Goal: Task Accomplishment & Management: Use online tool/utility

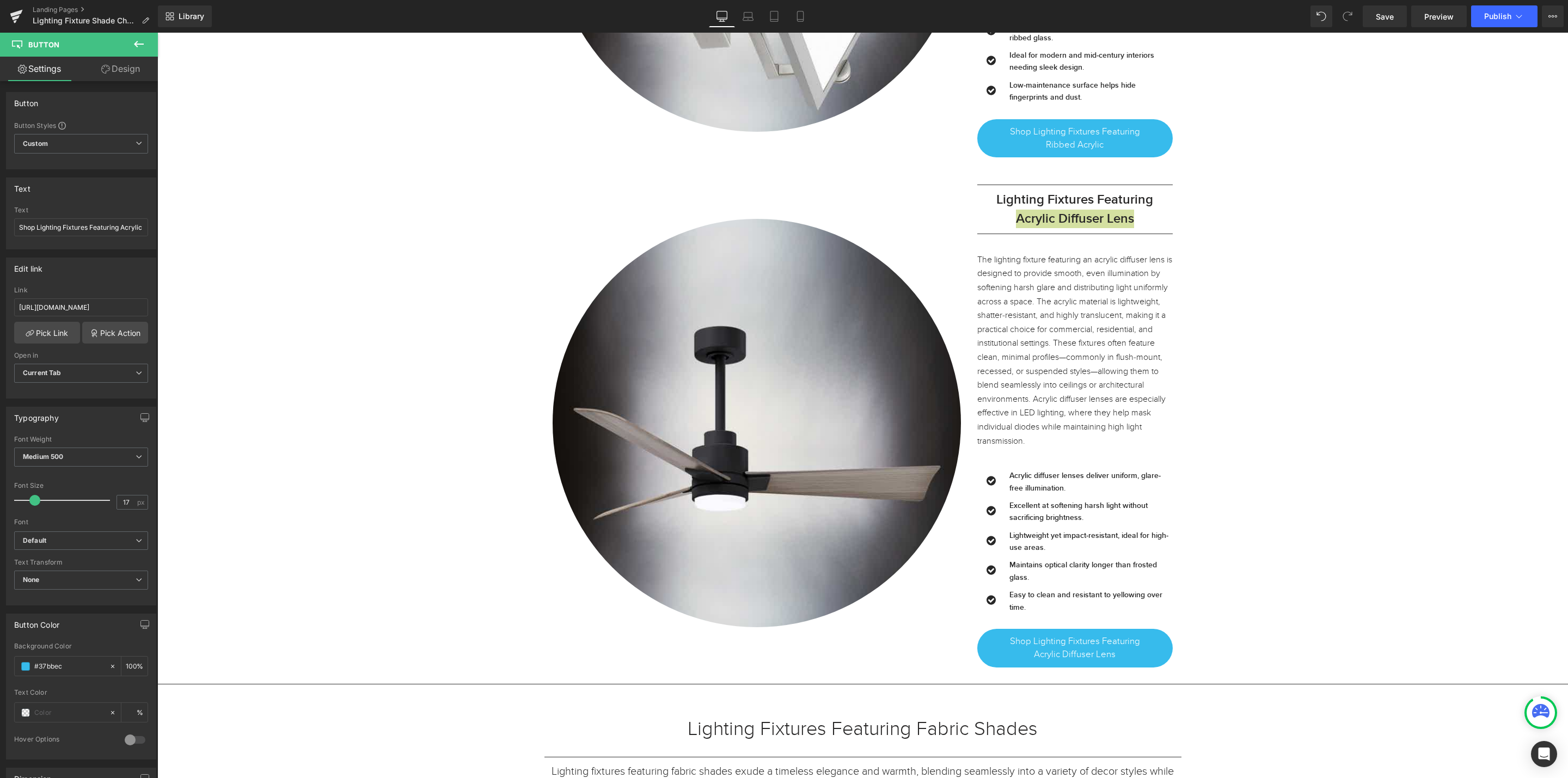
scroll to position [15196, 0]
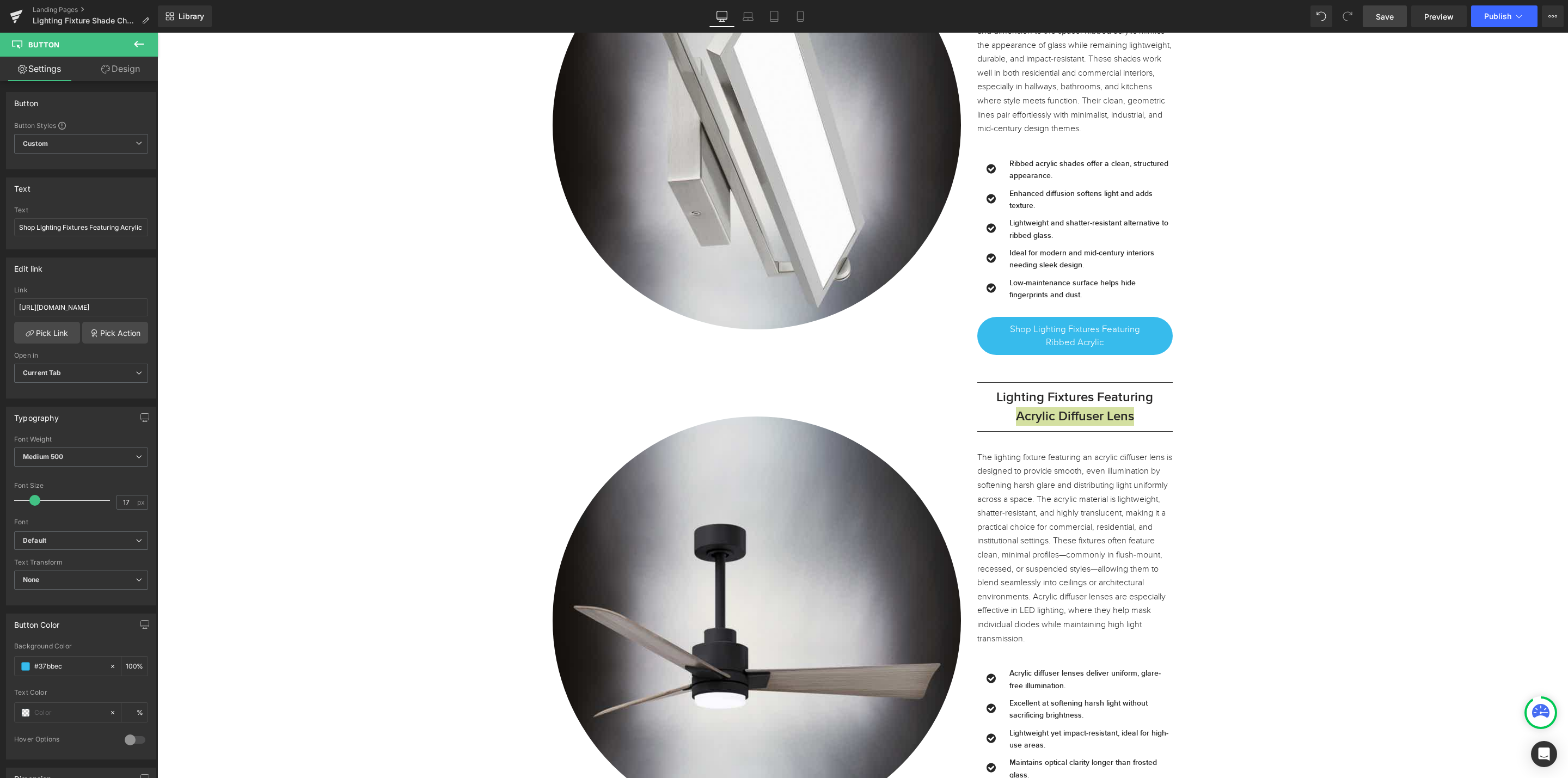
click at [1389, 16] on span "Save" at bounding box center [1385, 16] width 18 height 12
click at [14, 18] on icon at bounding box center [16, 17] width 7 height 5
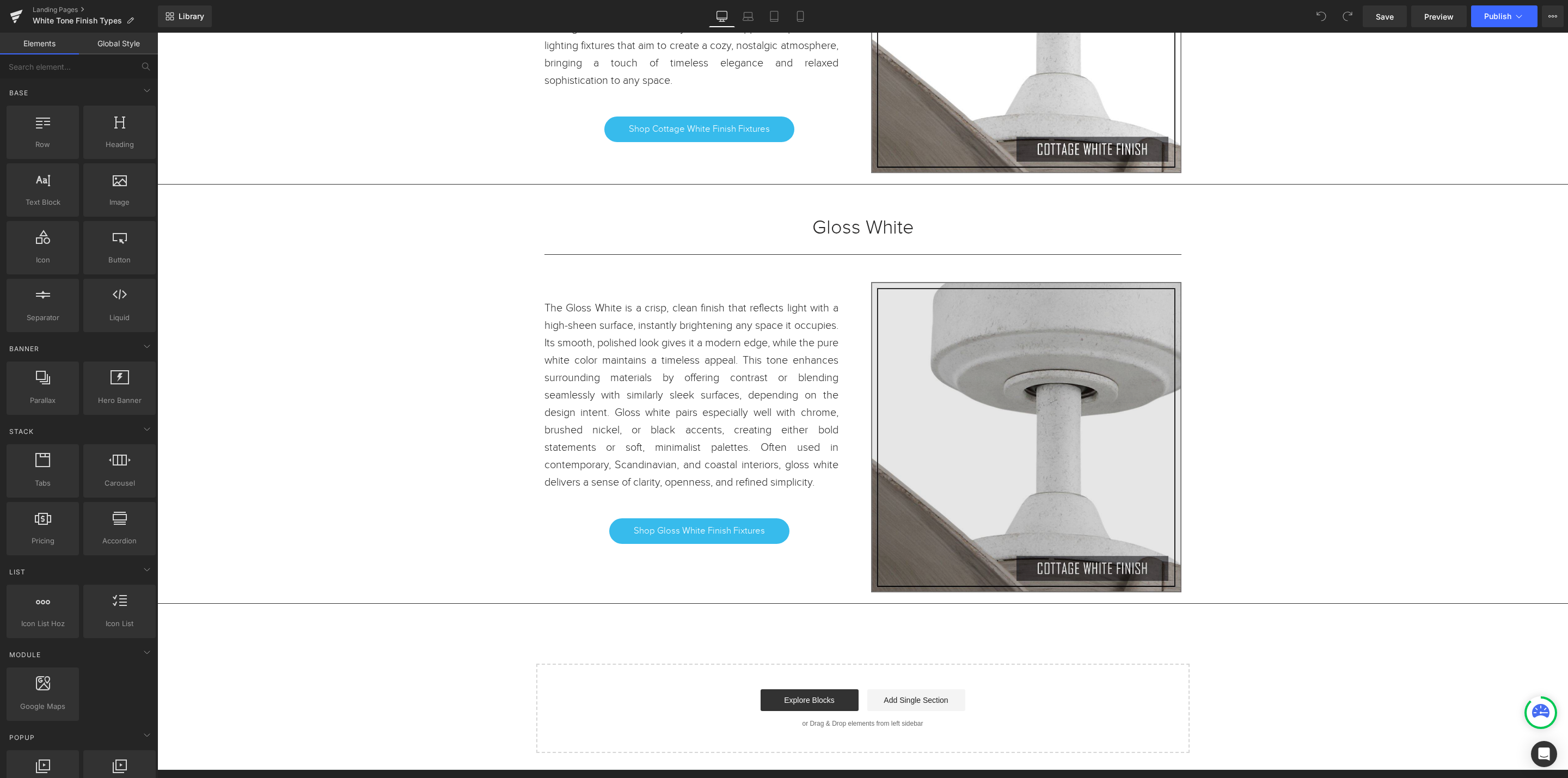
scroll to position [6236, 0]
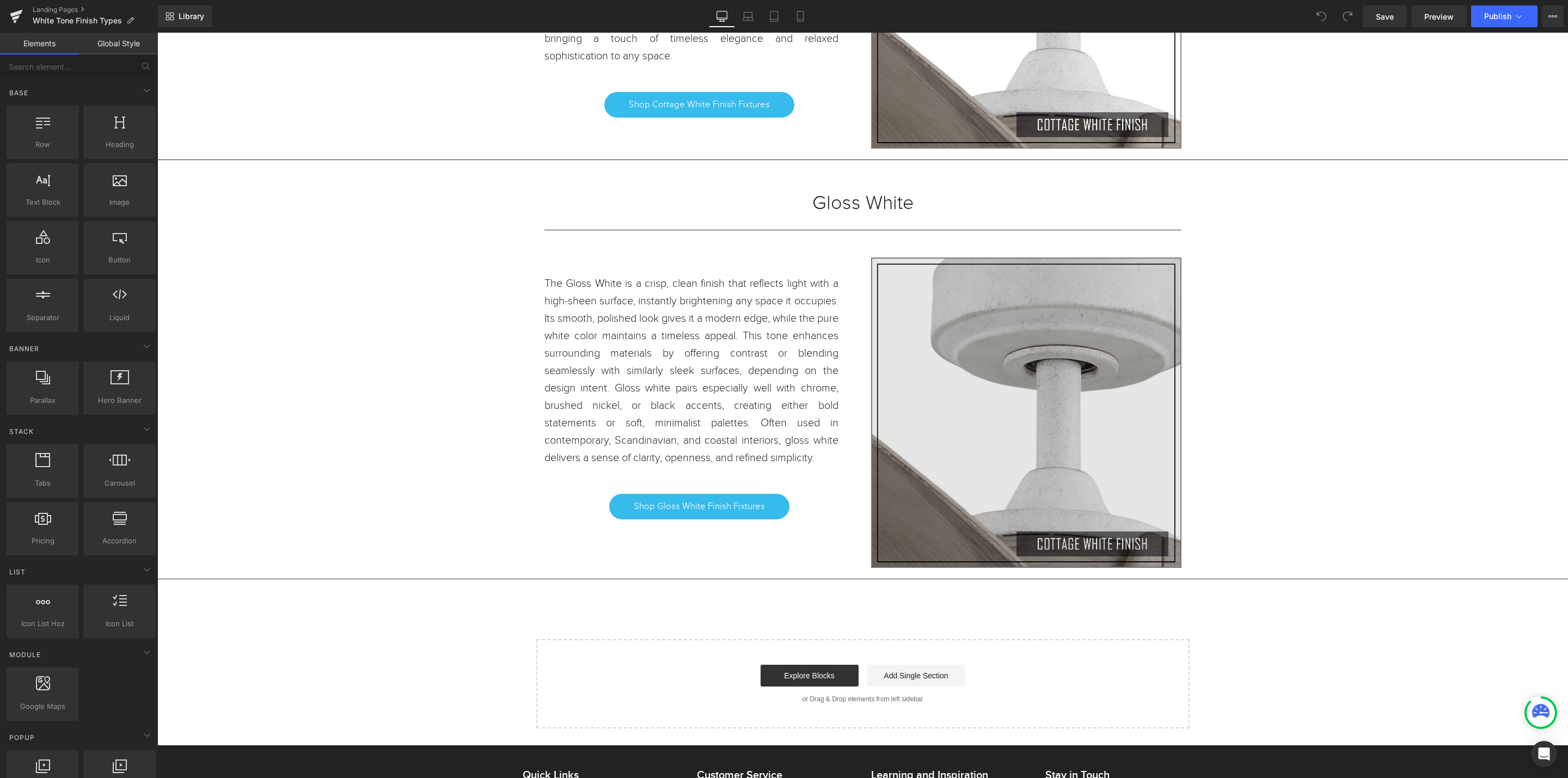
click at [1019, 417] on div "Image" at bounding box center [1027, 413] width 311 height 311
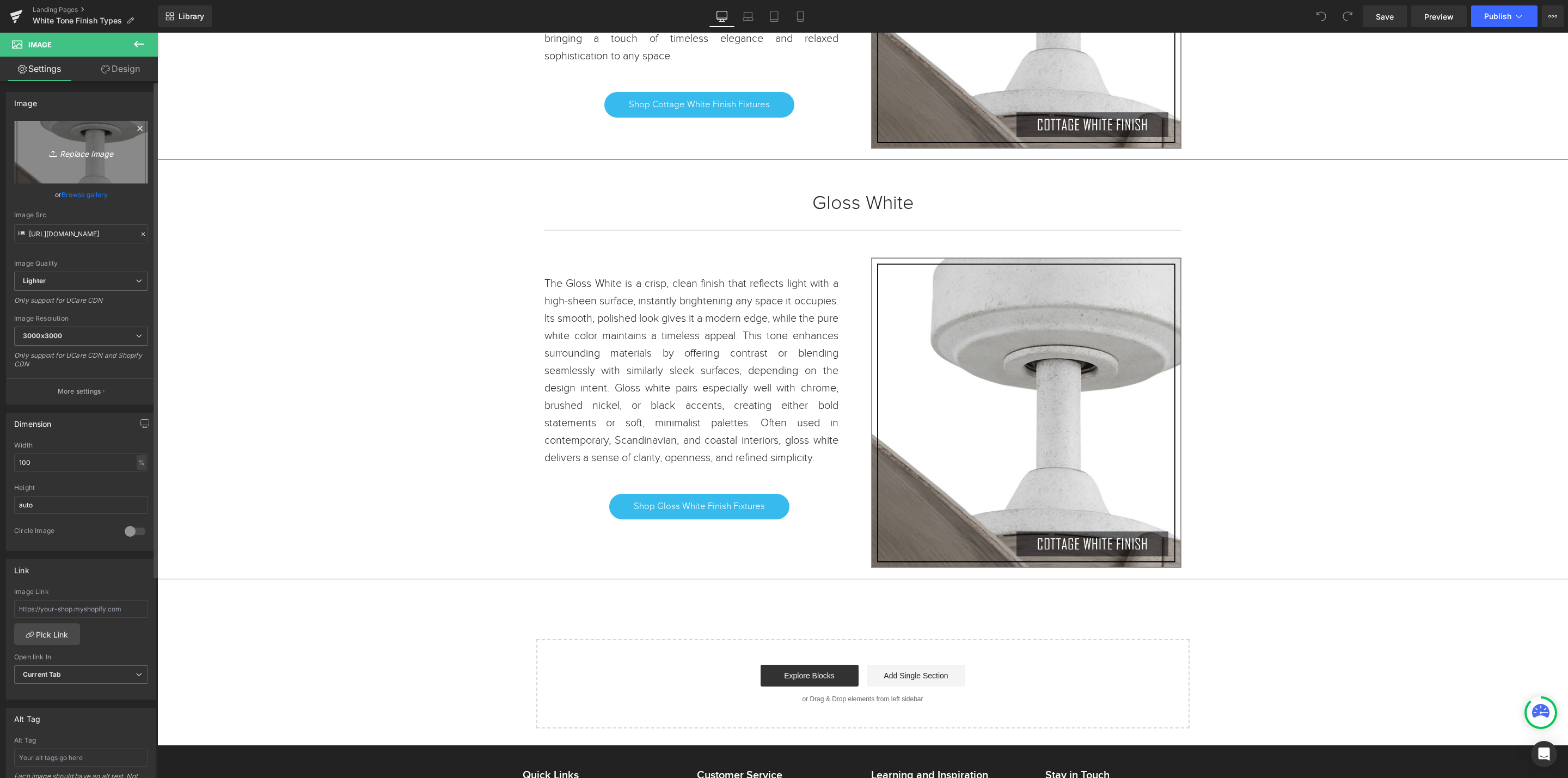
click at [76, 155] on icon "Replace Image" at bounding box center [80, 152] width 87 height 14
type input "C:\fakepath\GLOSS WHITE.jpg"
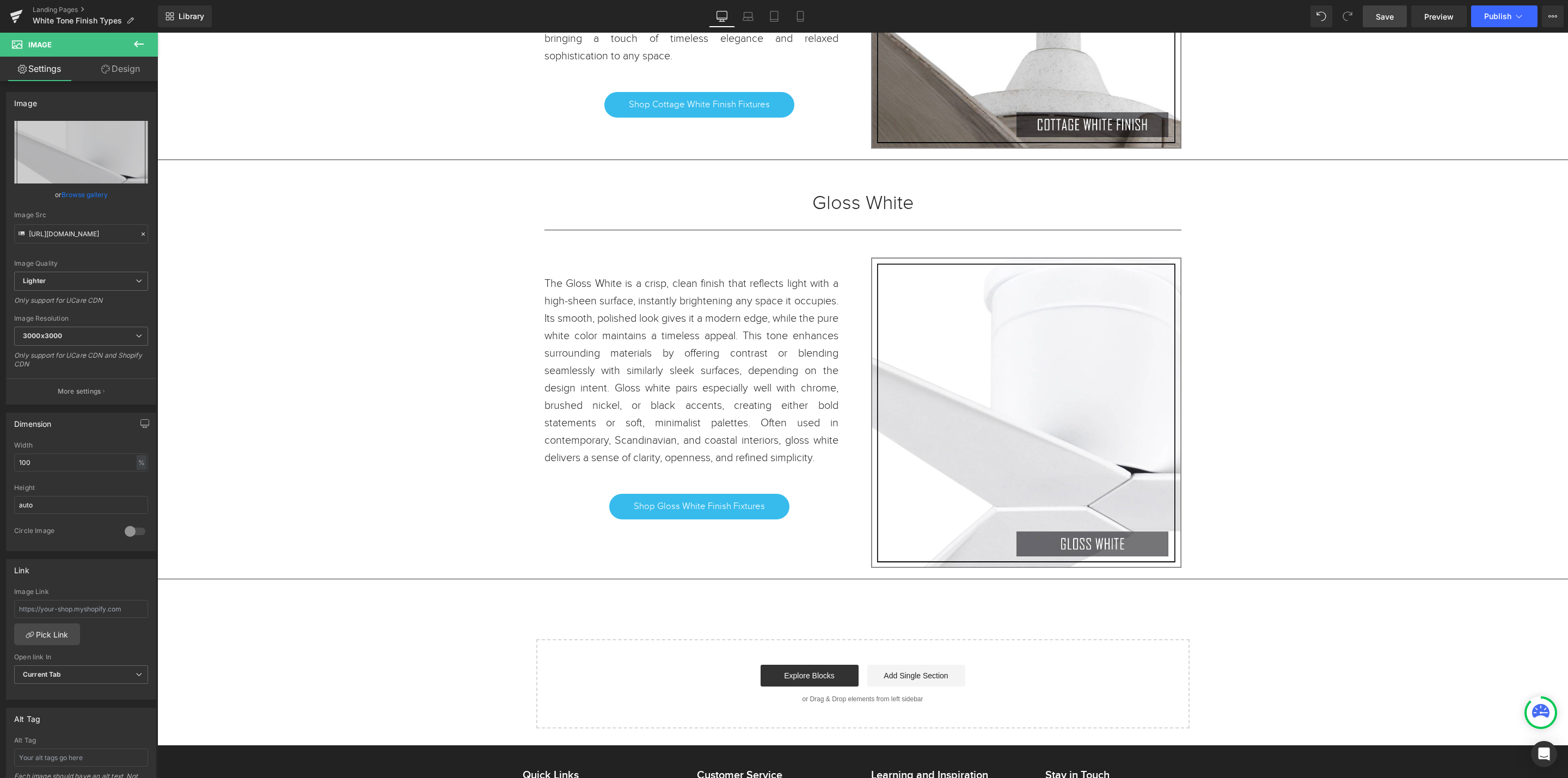
drag, startPoint x: 1387, startPoint y: 20, endPoint x: 1260, endPoint y: 291, distance: 299.3
click at [1387, 20] on span "Save" at bounding box center [1385, 16] width 18 height 12
click at [15, 18] on icon at bounding box center [16, 17] width 7 height 5
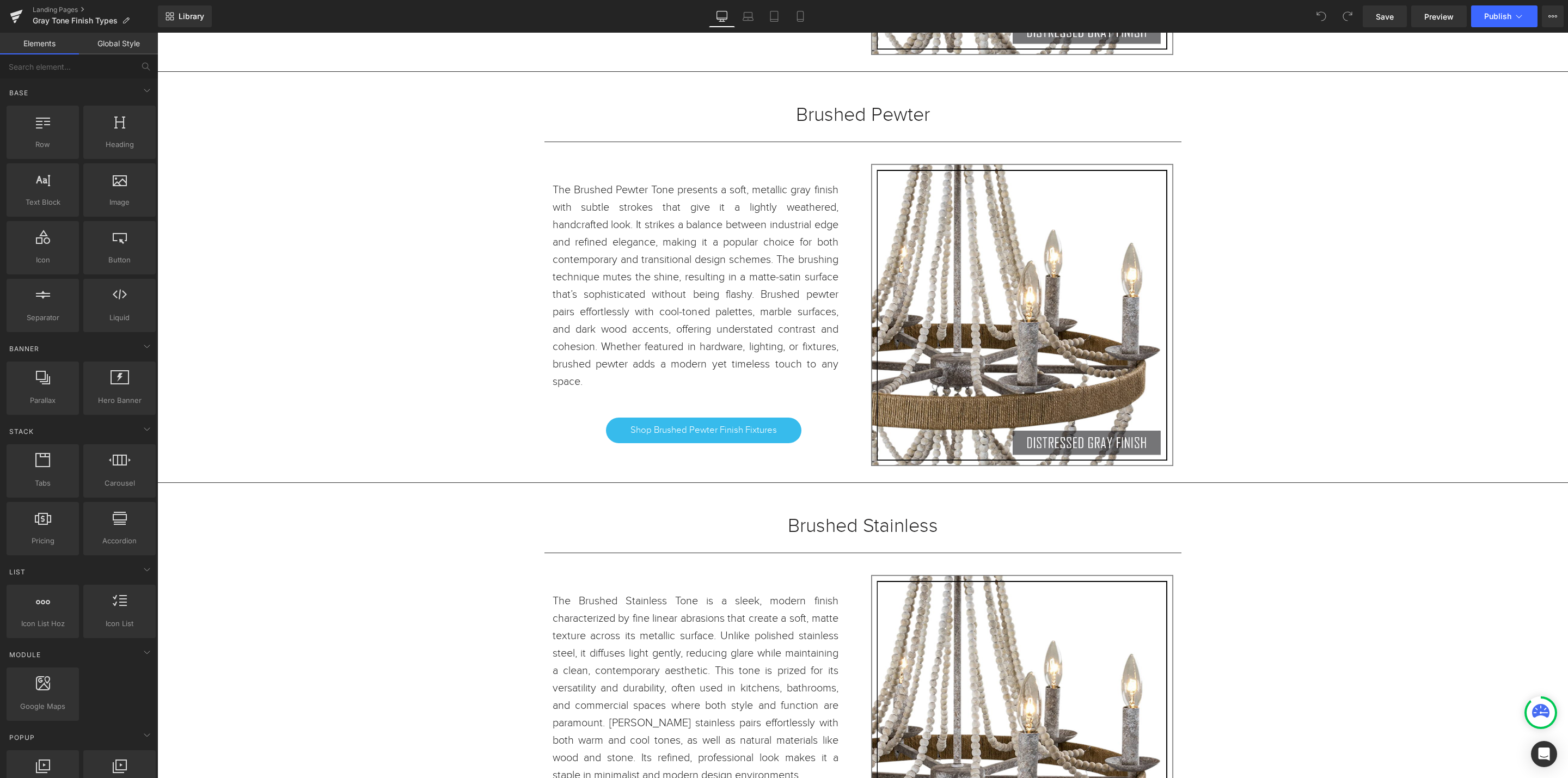
scroll to position [15759, 0]
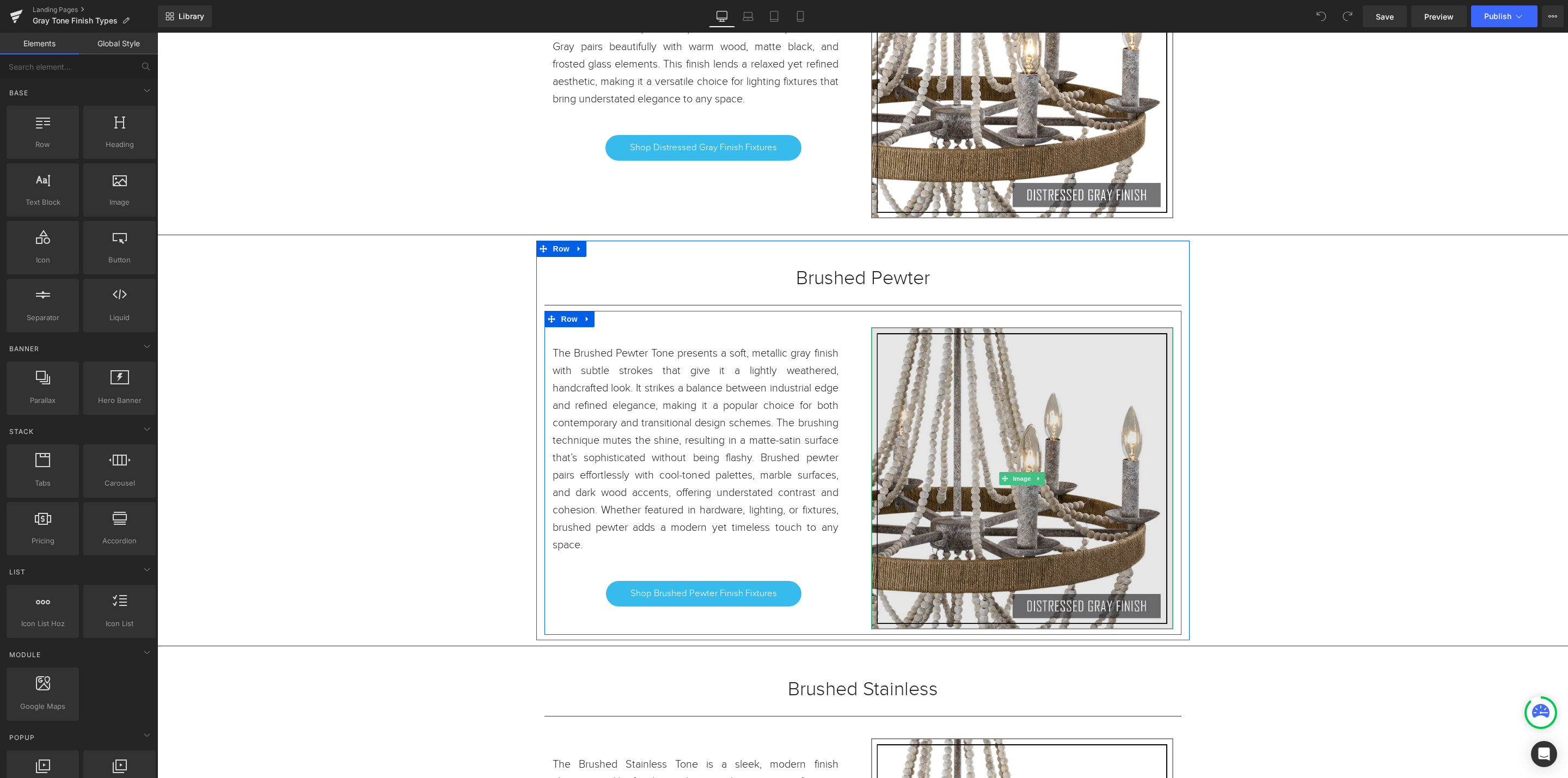
click at [1002, 454] on img at bounding box center [1022, 478] width 303 height 303
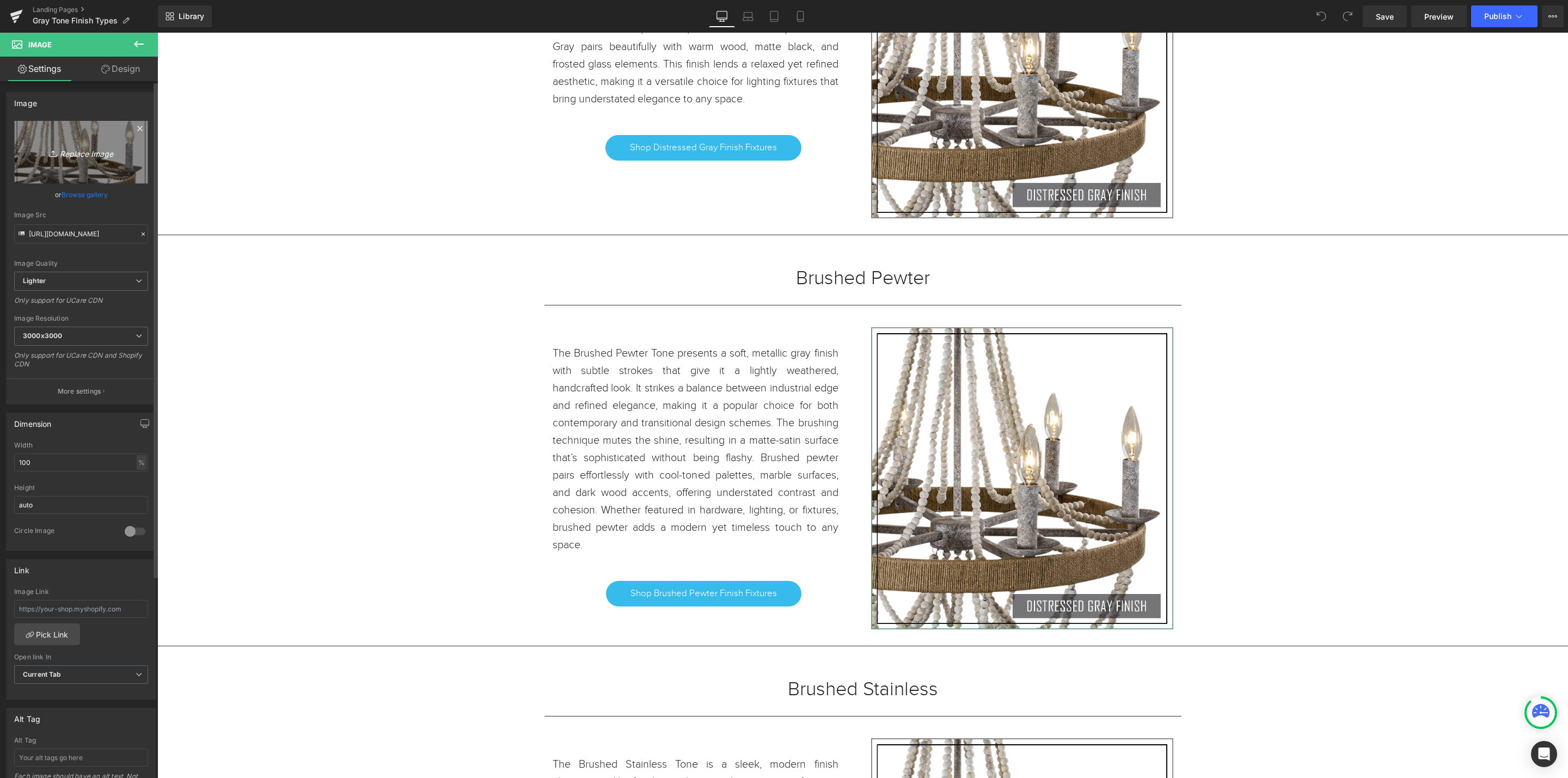
click at [79, 147] on icon "Replace Image" at bounding box center [80, 152] width 87 height 14
type input "C:\fakepath\BRUSHED PEWTER.jpg"
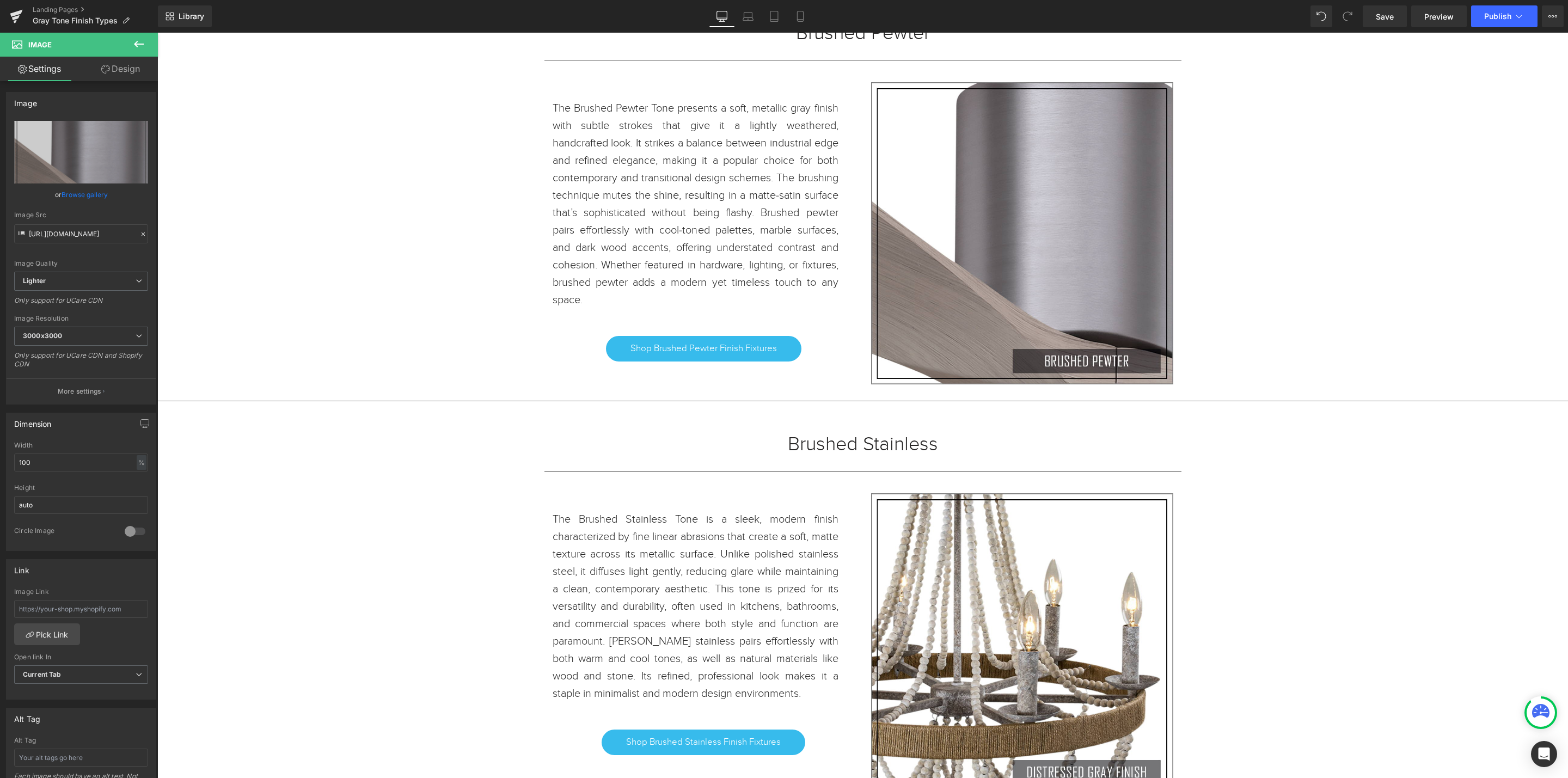
scroll to position [16250, 0]
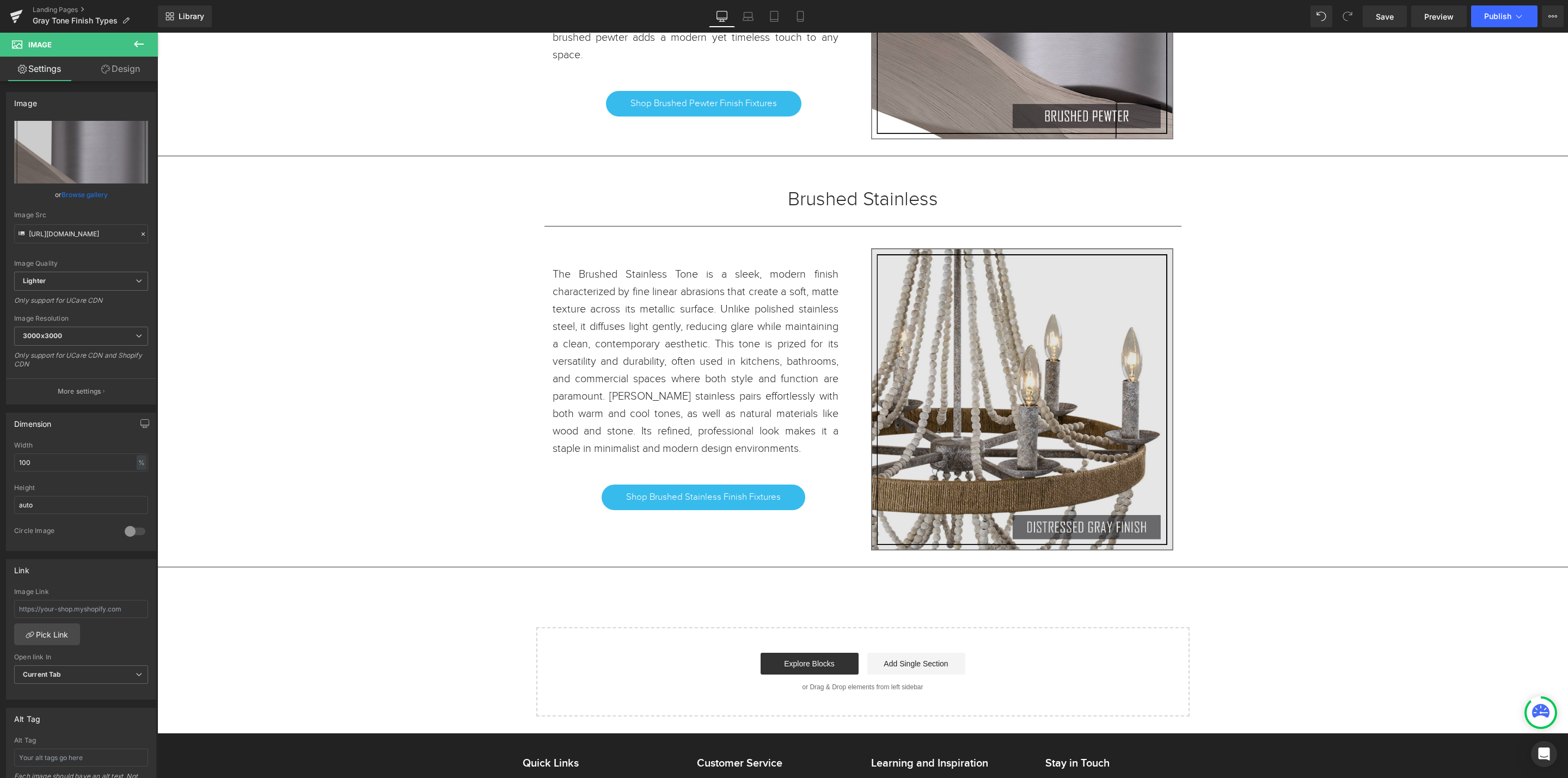
click at [1018, 429] on img at bounding box center [1022, 400] width 303 height 303
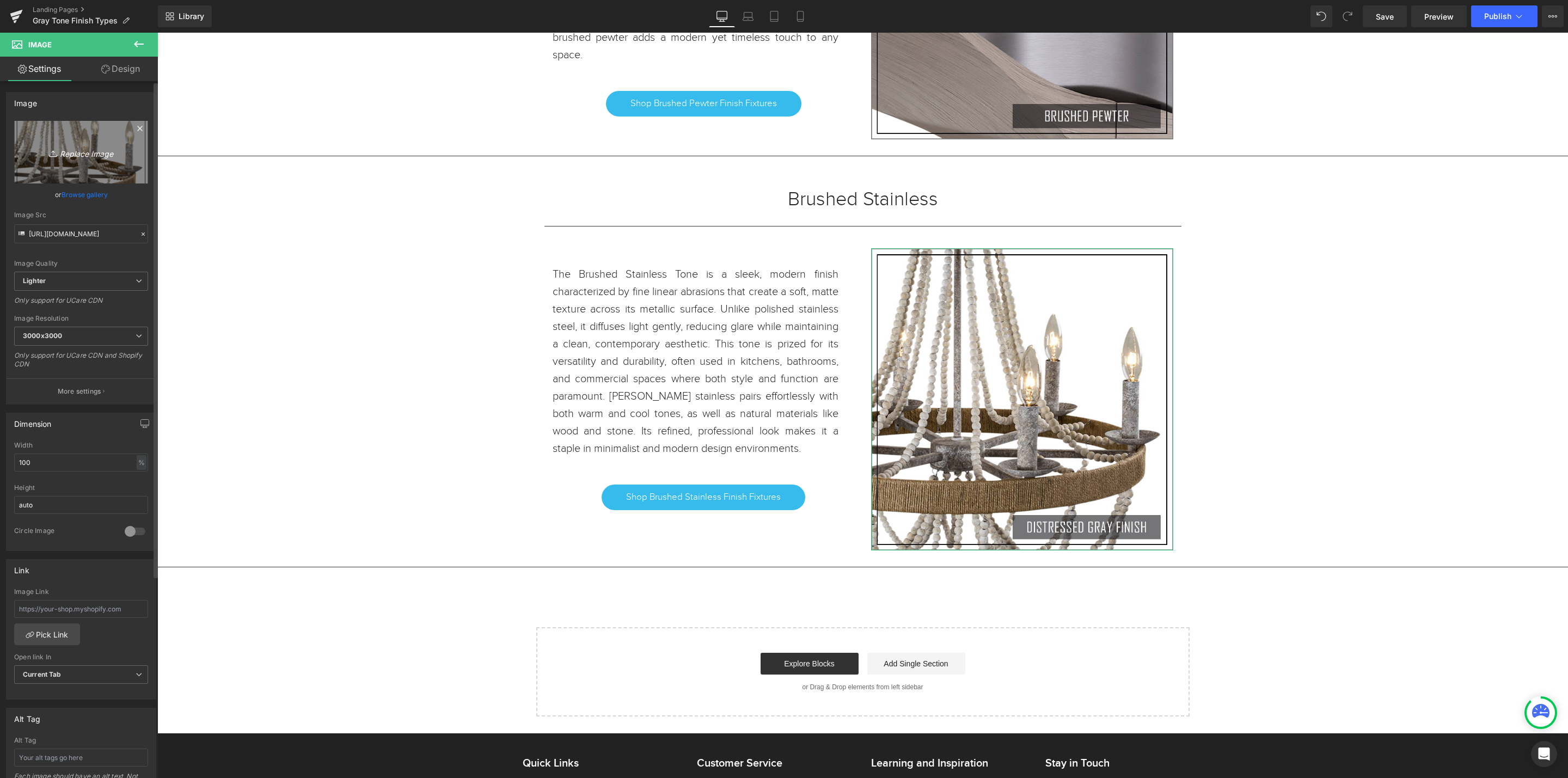
click at [87, 163] on link "Replace Image" at bounding box center [80, 152] width 134 height 62
type input "C:\fakepath\BRUSHED STAINLESS.jpg"
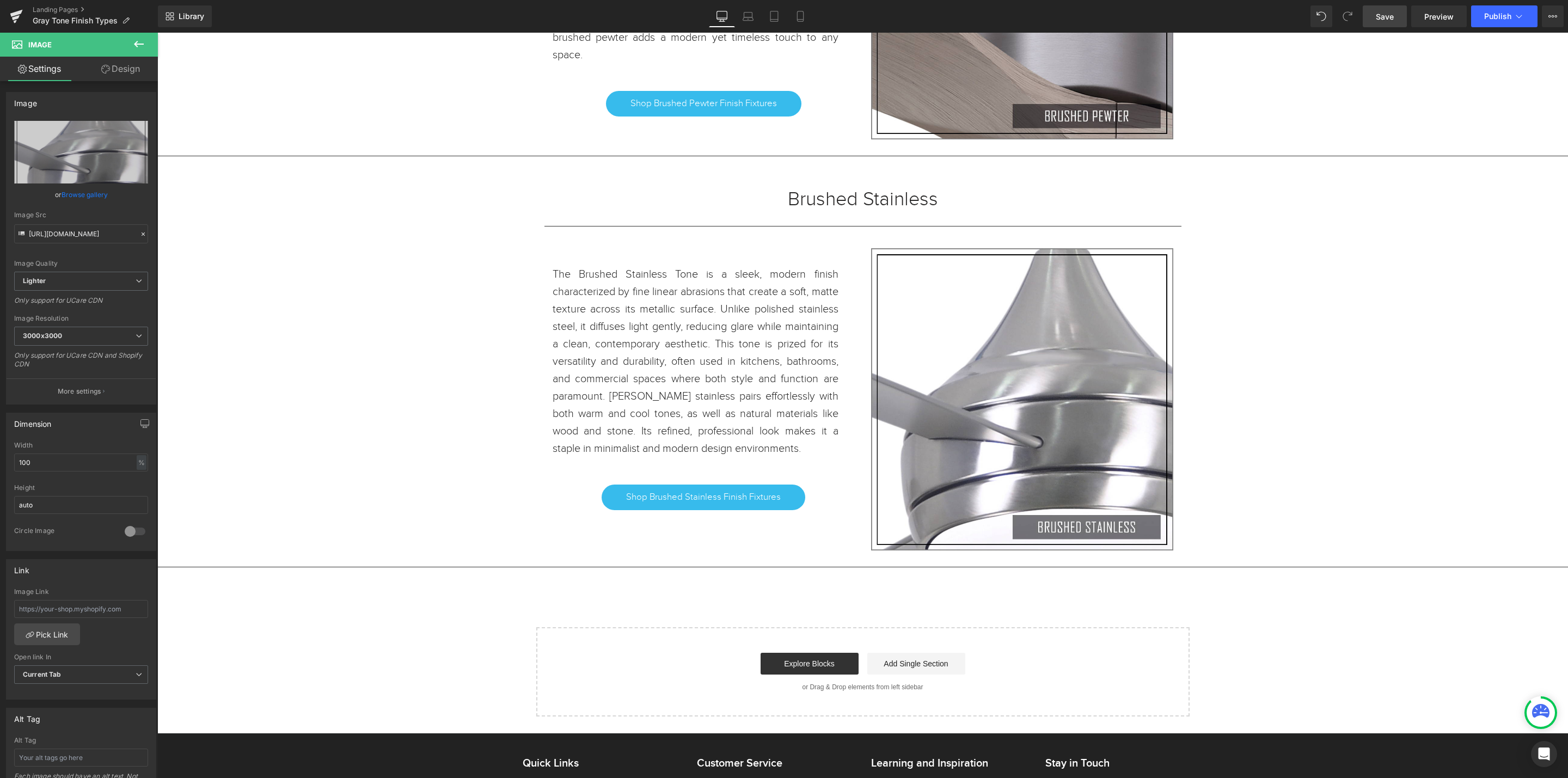
drag, startPoint x: 1392, startPoint y: 21, endPoint x: 1312, endPoint y: 359, distance: 347.3
click at [1392, 21] on span "Save" at bounding box center [1385, 16] width 18 height 12
click at [20, 16] on icon at bounding box center [16, 16] width 13 height 27
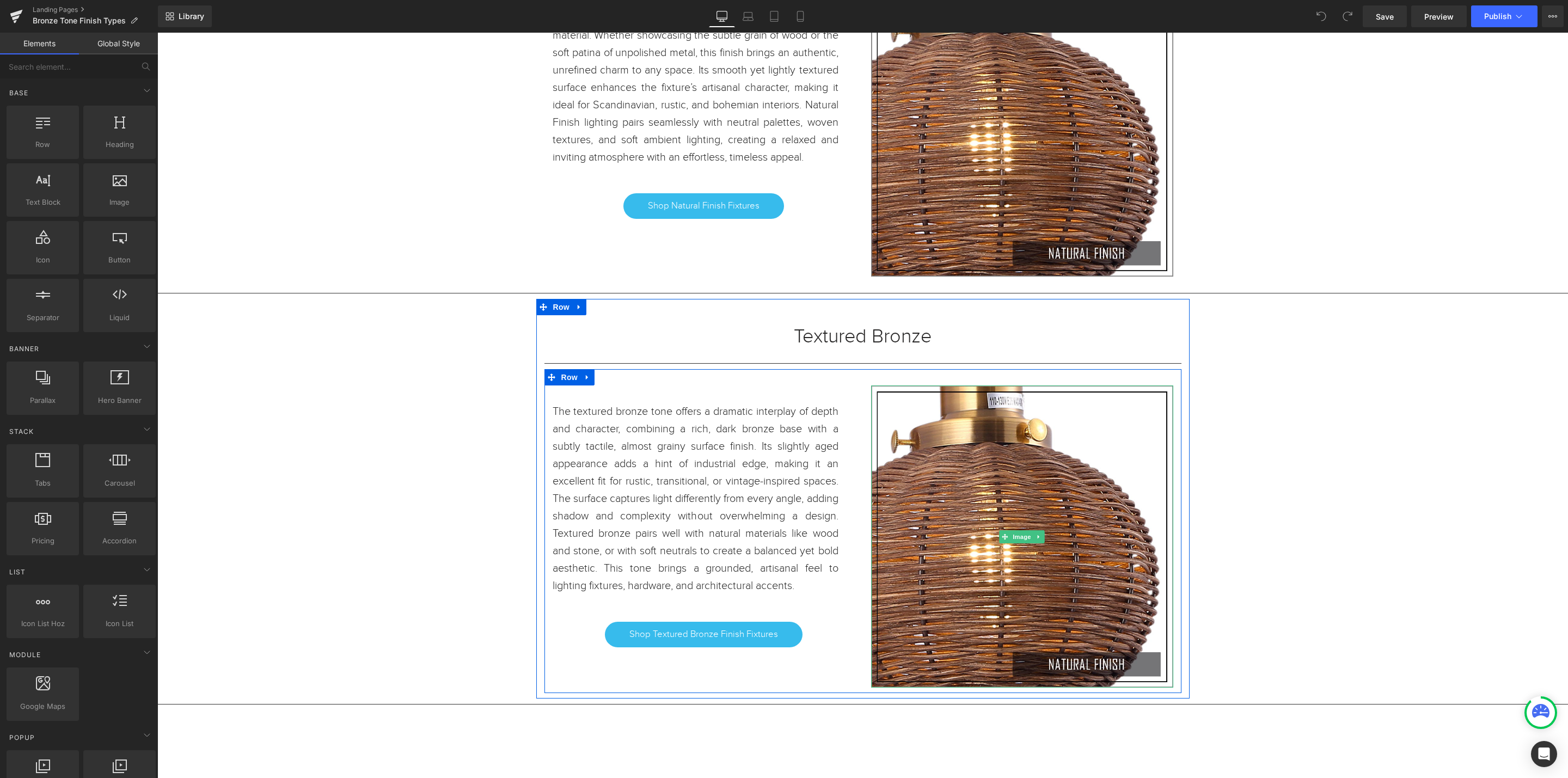
scroll to position [15175, 0]
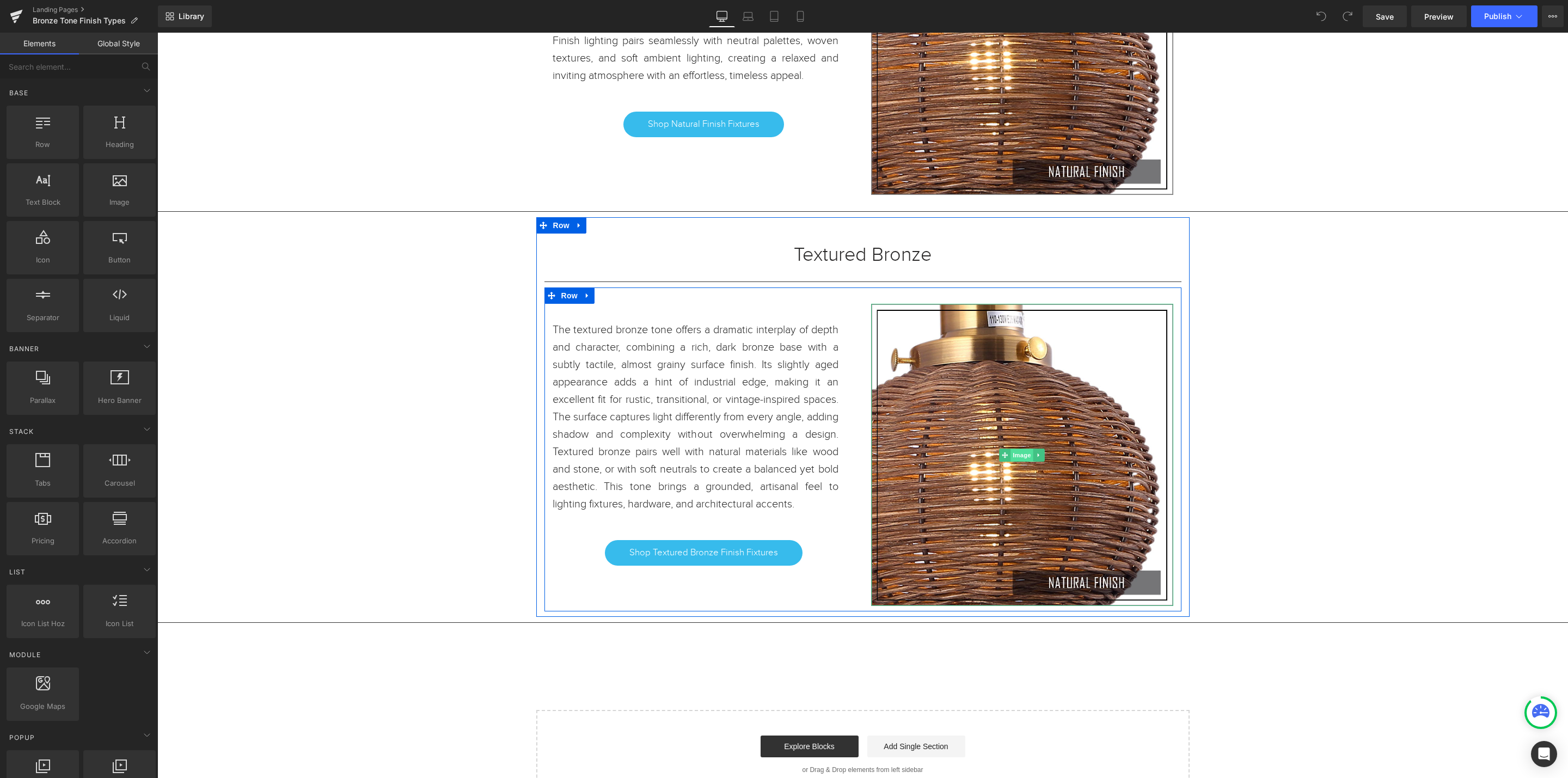
click at [1011, 462] on span "Image" at bounding box center [1022, 455] width 23 height 13
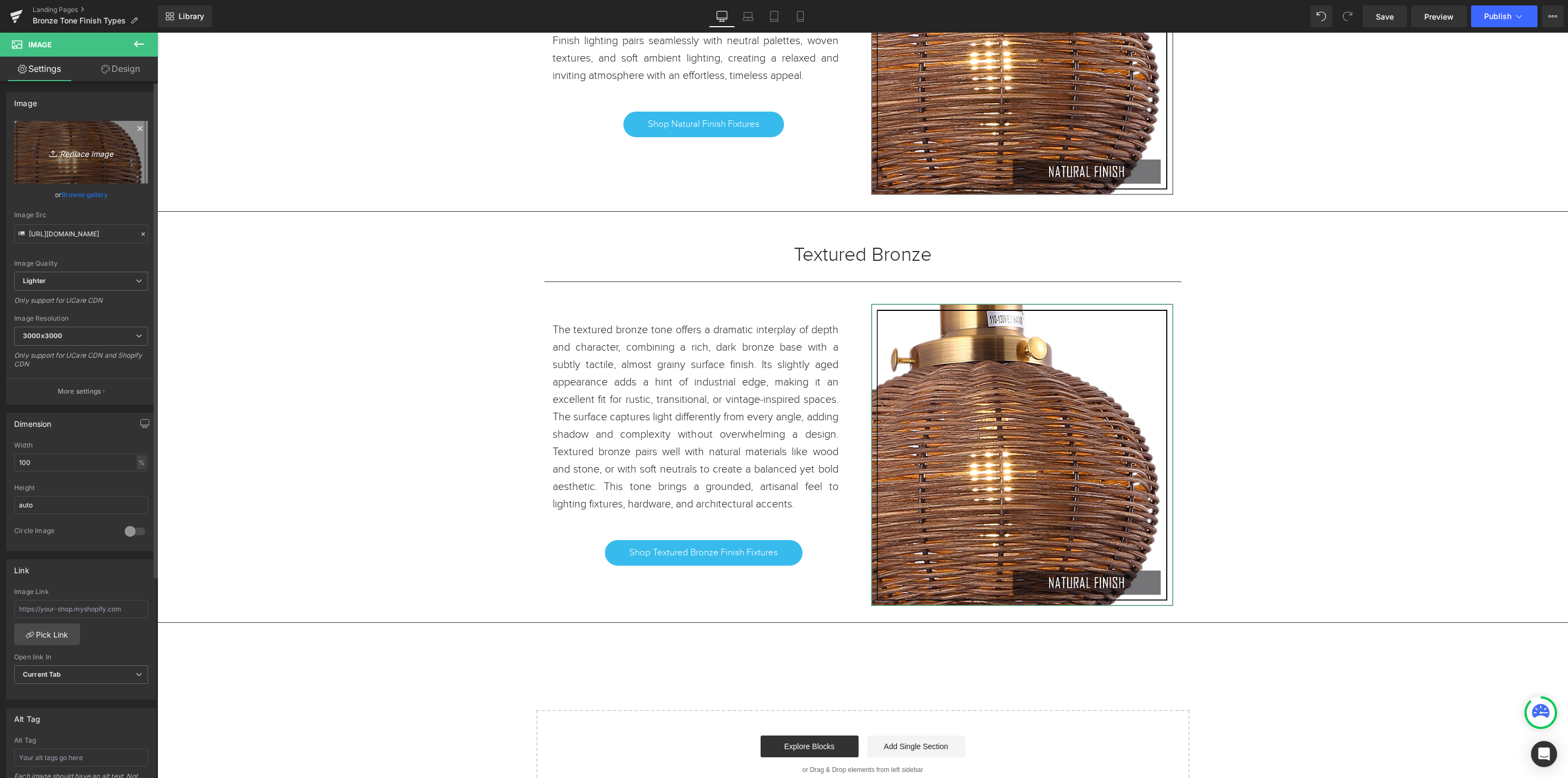
click at [84, 149] on icon "Replace Image" at bounding box center [80, 152] width 87 height 14
type input "C:\fakepath\TEXTURED BRONZE.jpg"
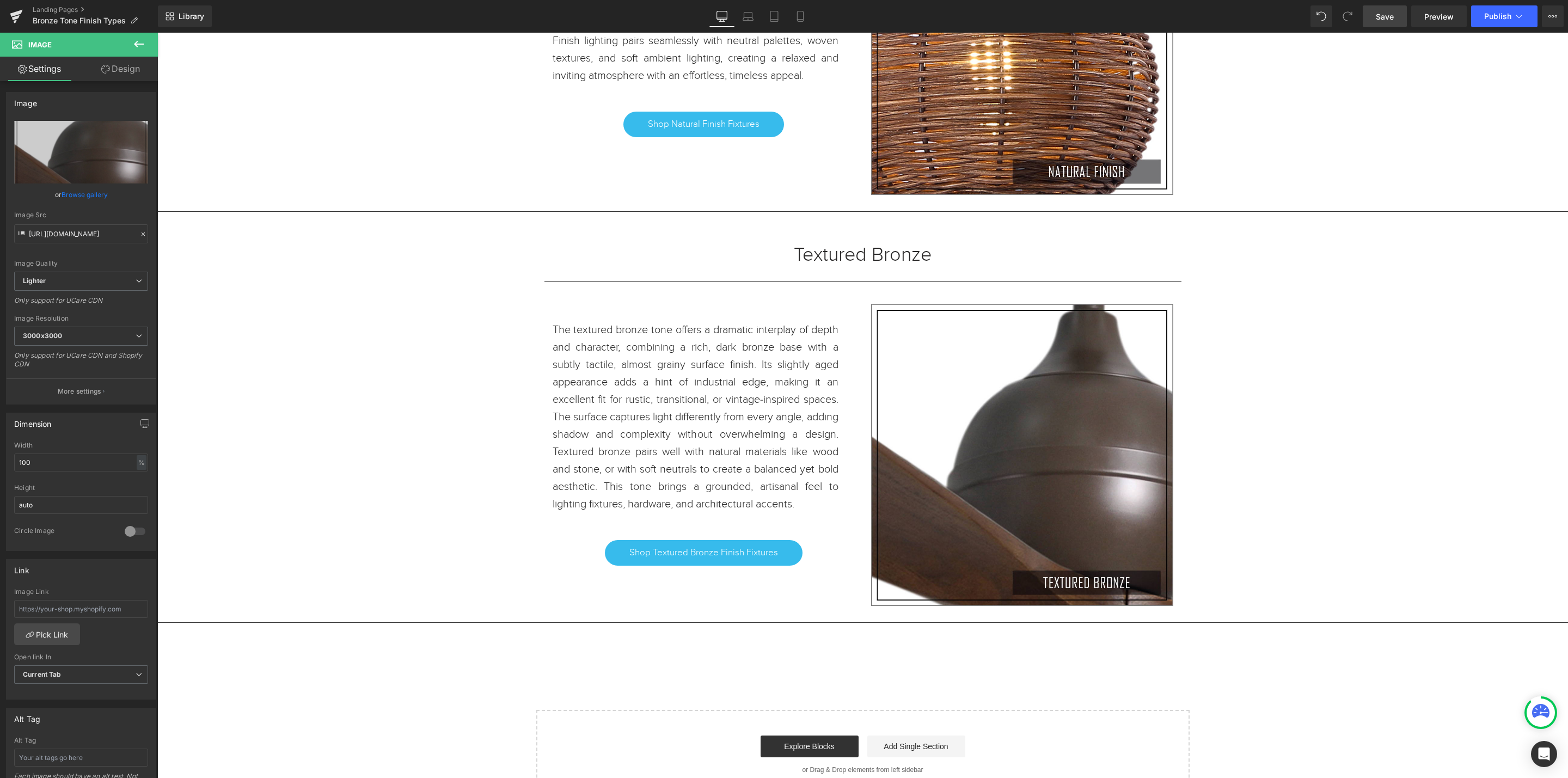
click at [1387, 16] on span "Save" at bounding box center [1385, 16] width 18 height 12
click at [12, 16] on icon at bounding box center [16, 14] width 13 height 7
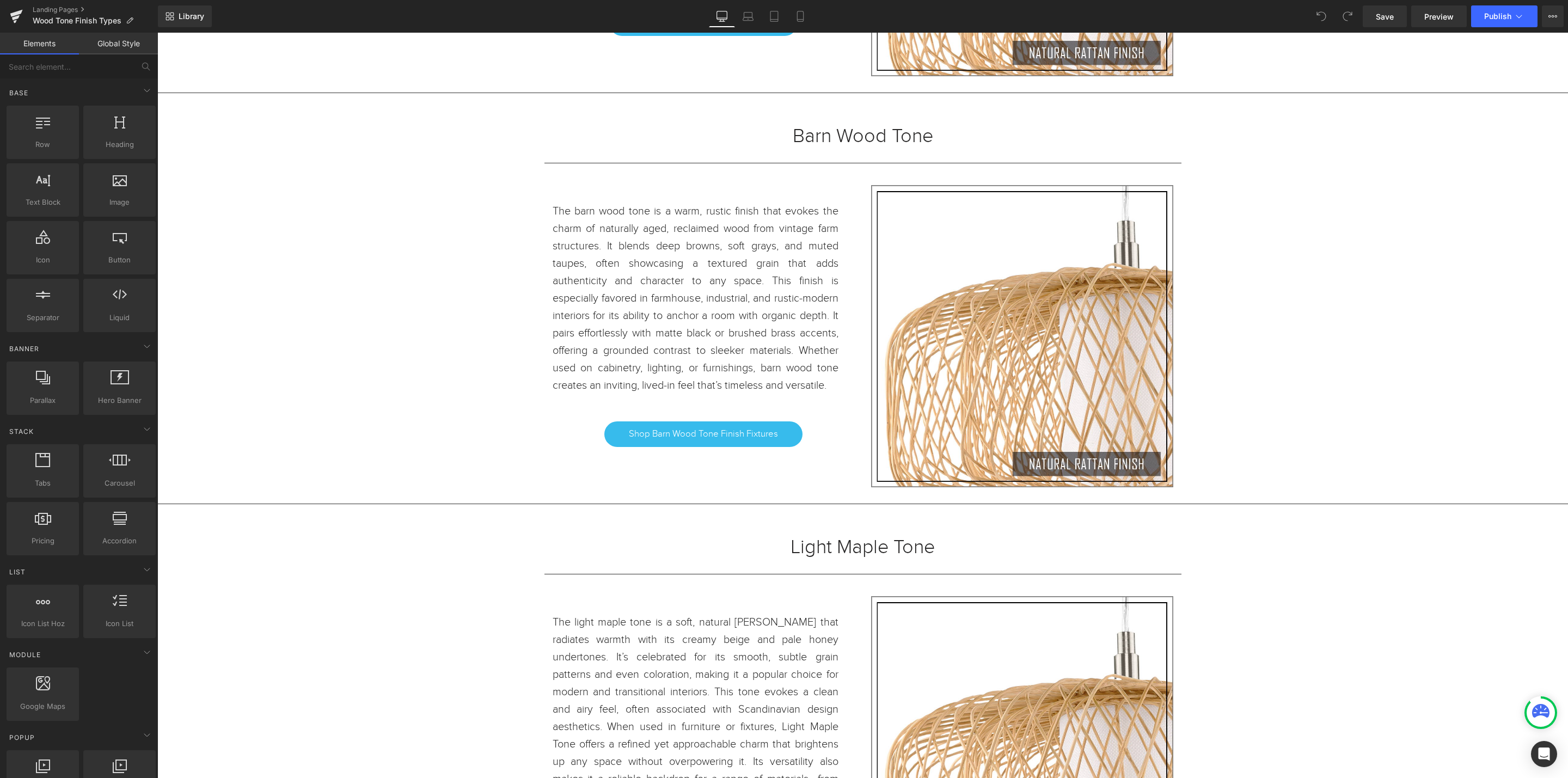
scroll to position [1584, 0]
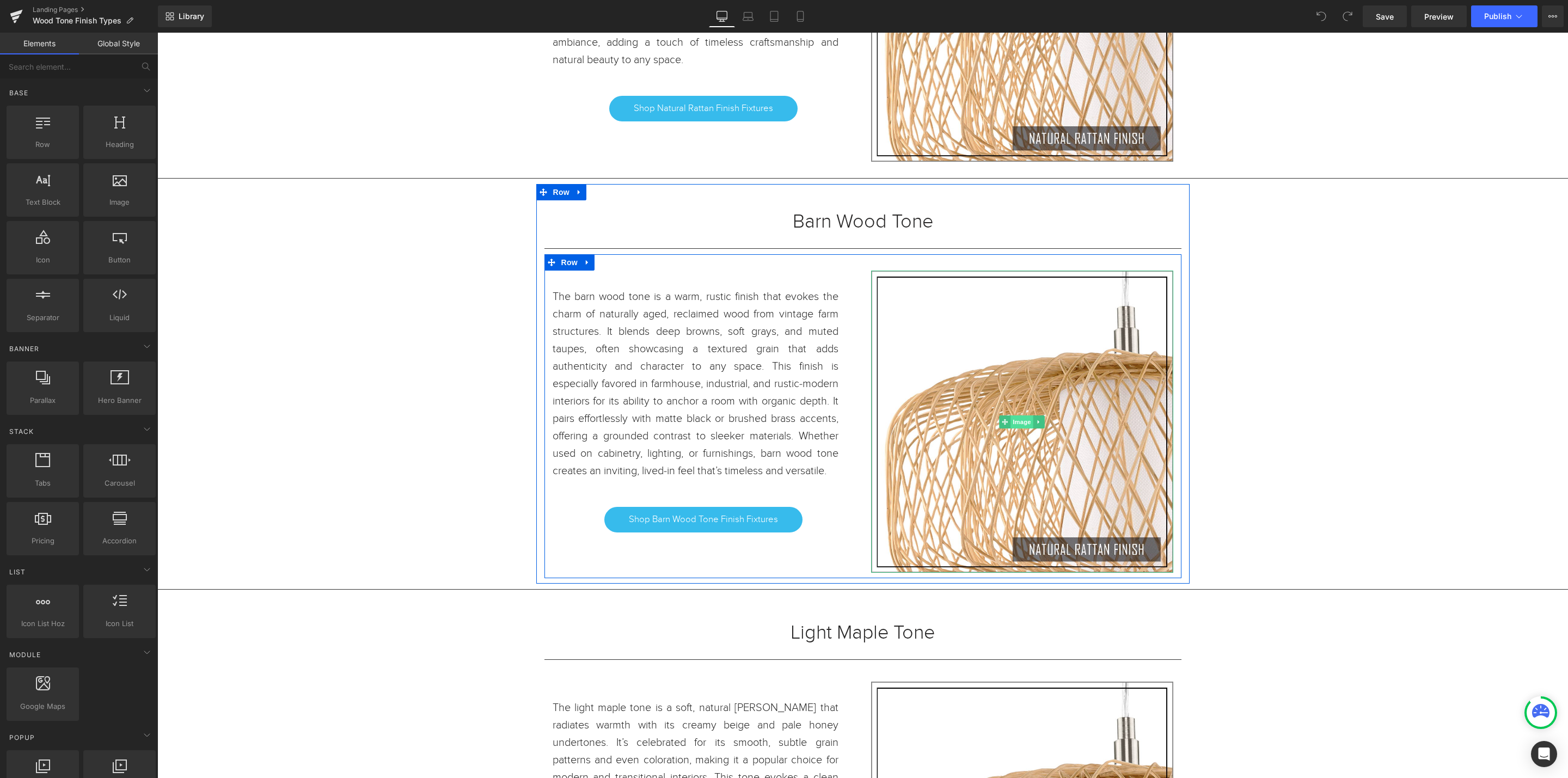
click at [1013, 423] on span "Image" at bounding box center [1022, 421] width 23 height 13
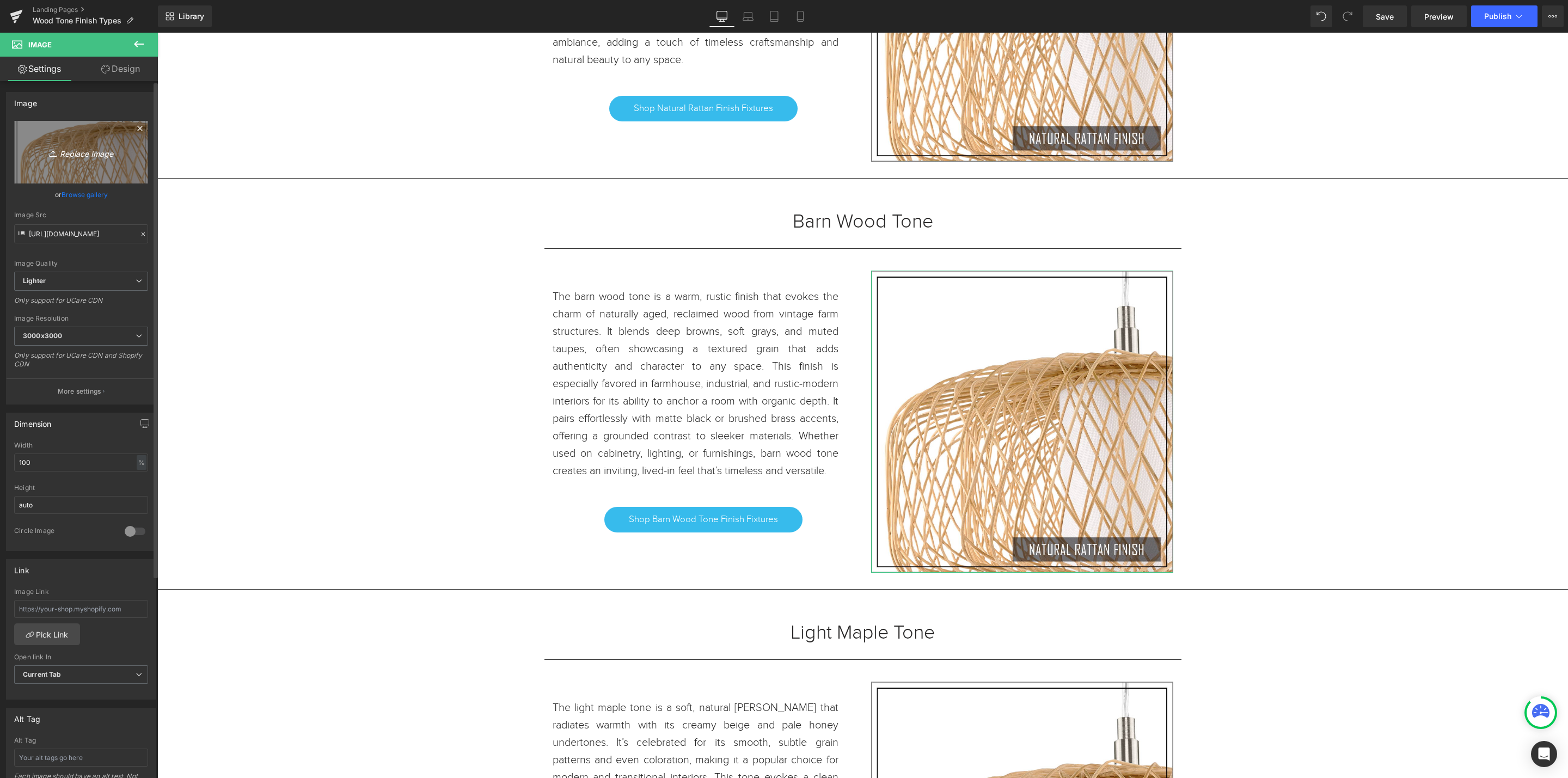
click at [56, 155] on icon at bounding box center [55, 154] width 11 height 11
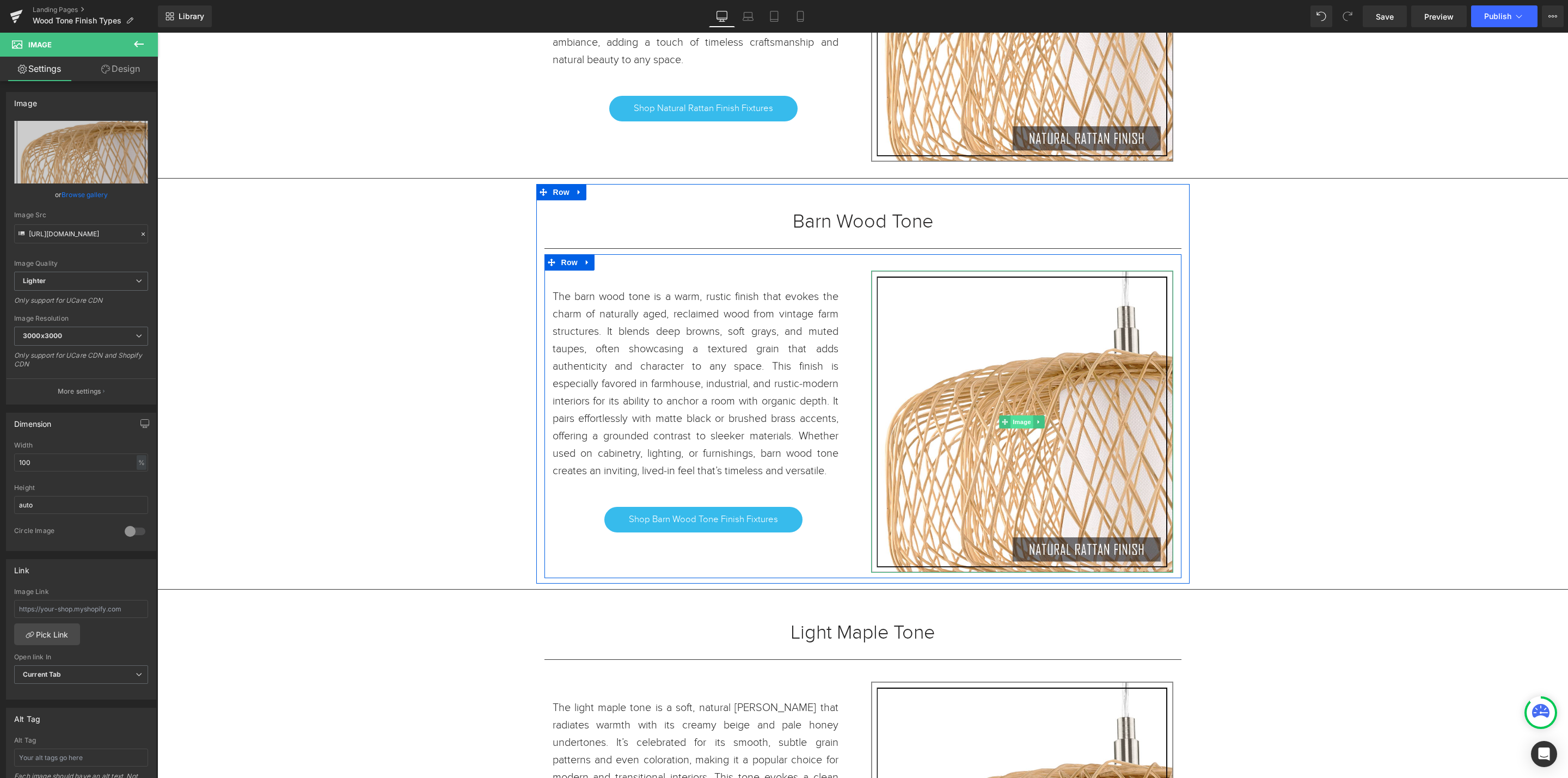
click at [1015, 421] on span "Image" at bounding box center [1022, 421] width 23 height 13
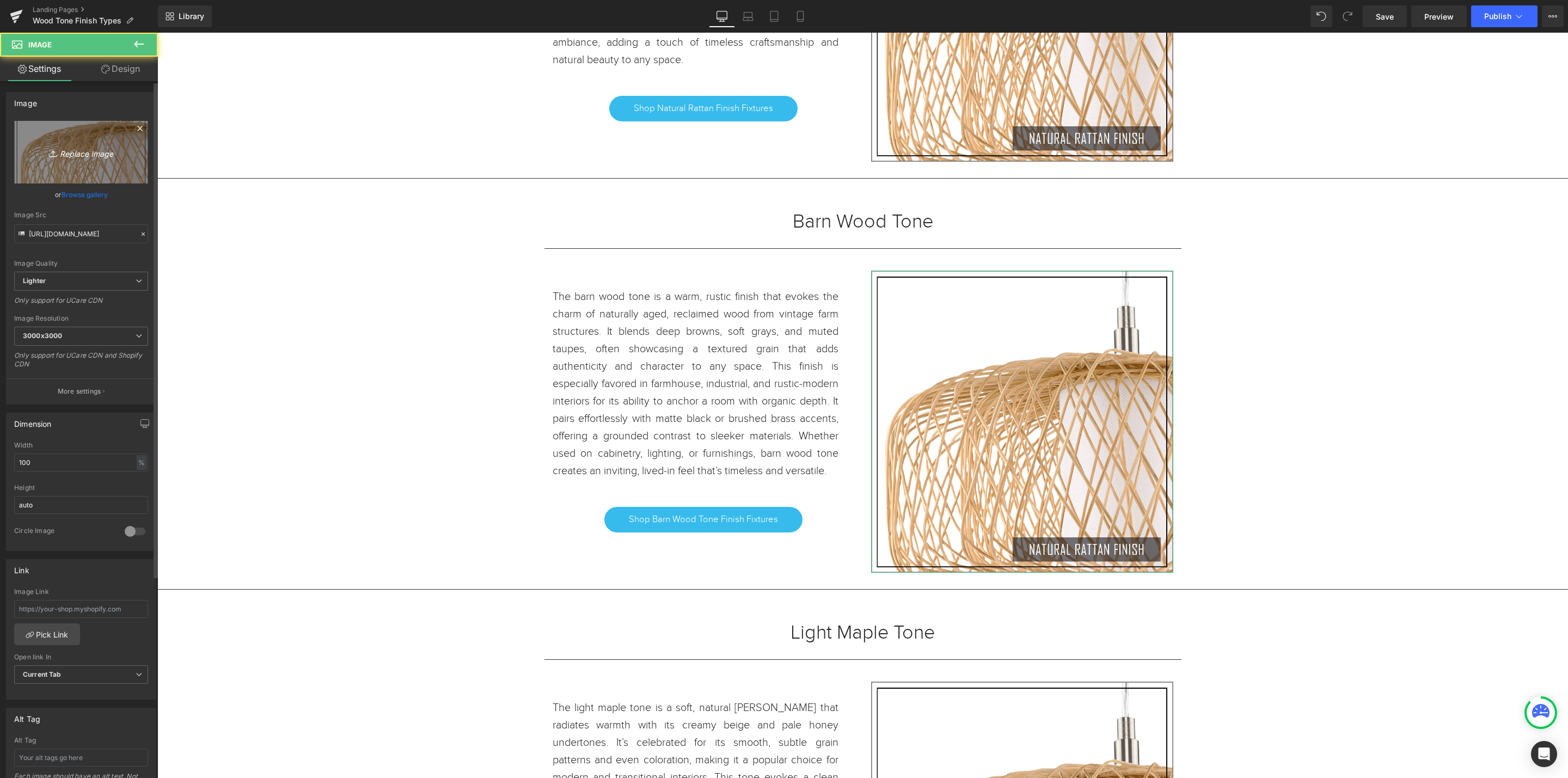
click at [84, 149] on icon "Replace Image" at bounding box center [80, 152] width 87 height 14
type input "C:\fakepath\BARN WOOD TONE.jpg"
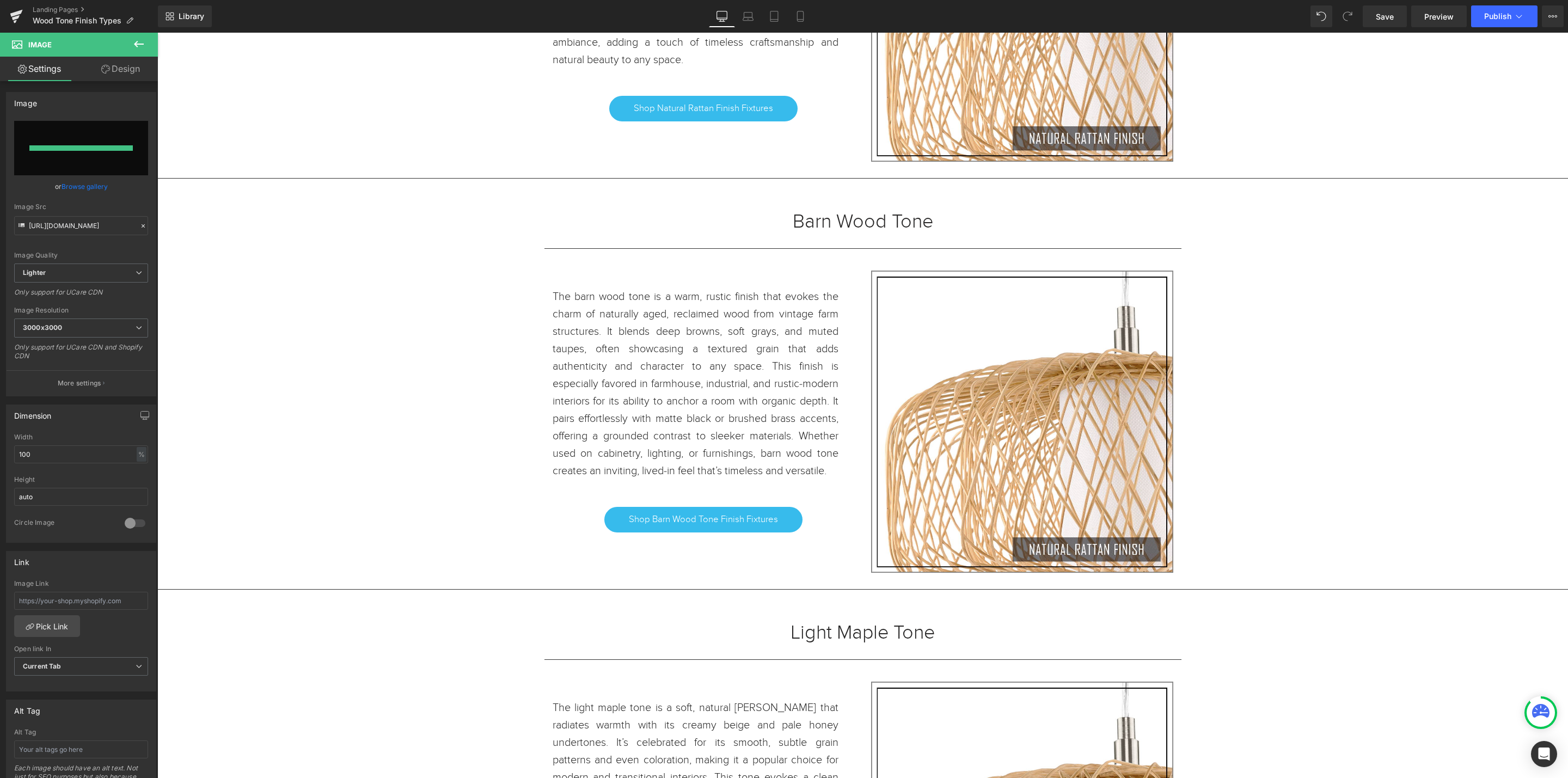
type input "https://ucarecdn.com/89fe0f19-8891-4855-a8f8-07efe80a50c9/-/format/auto/-/previ…"
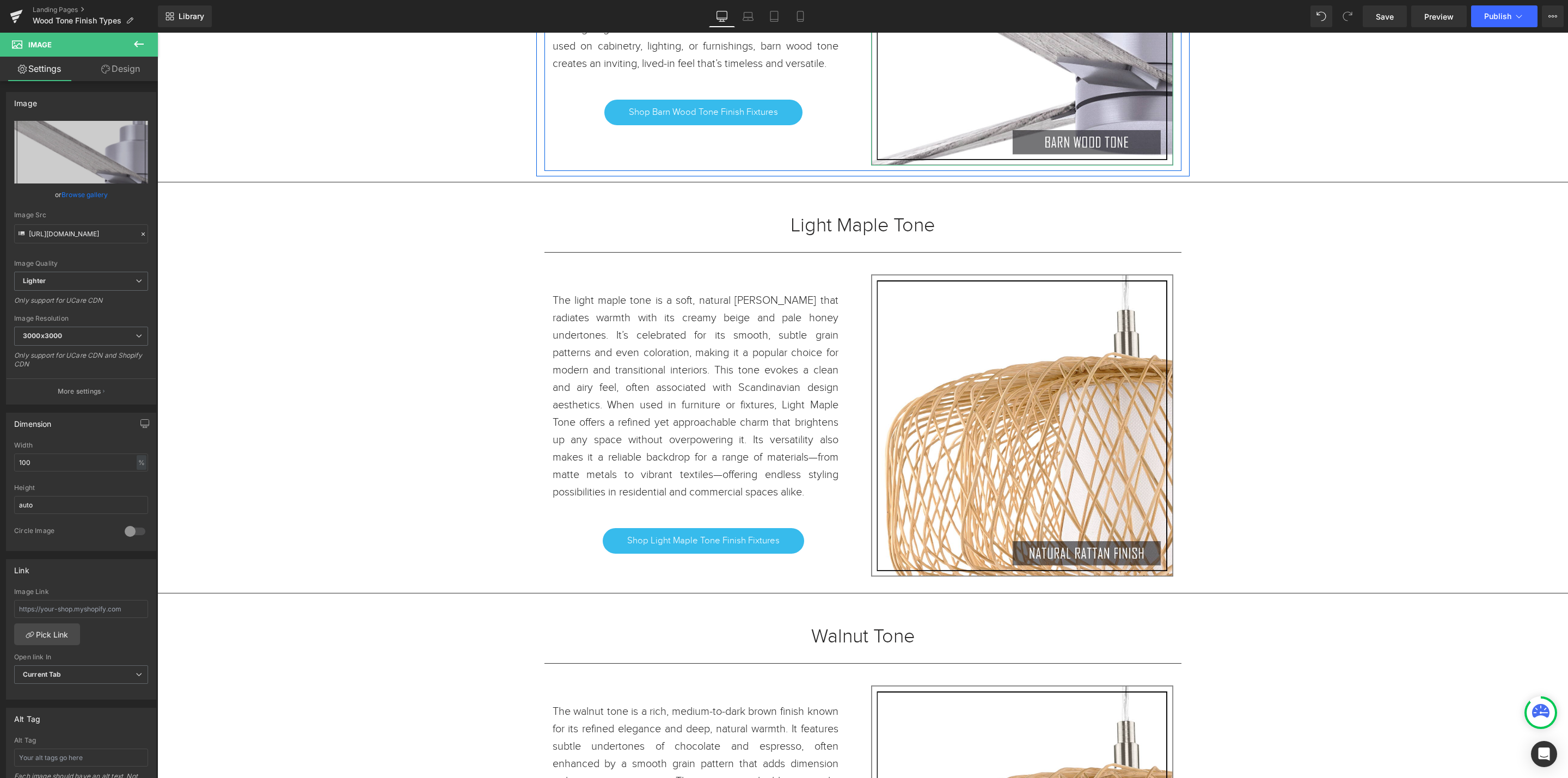
scroll to position [1993, 0]
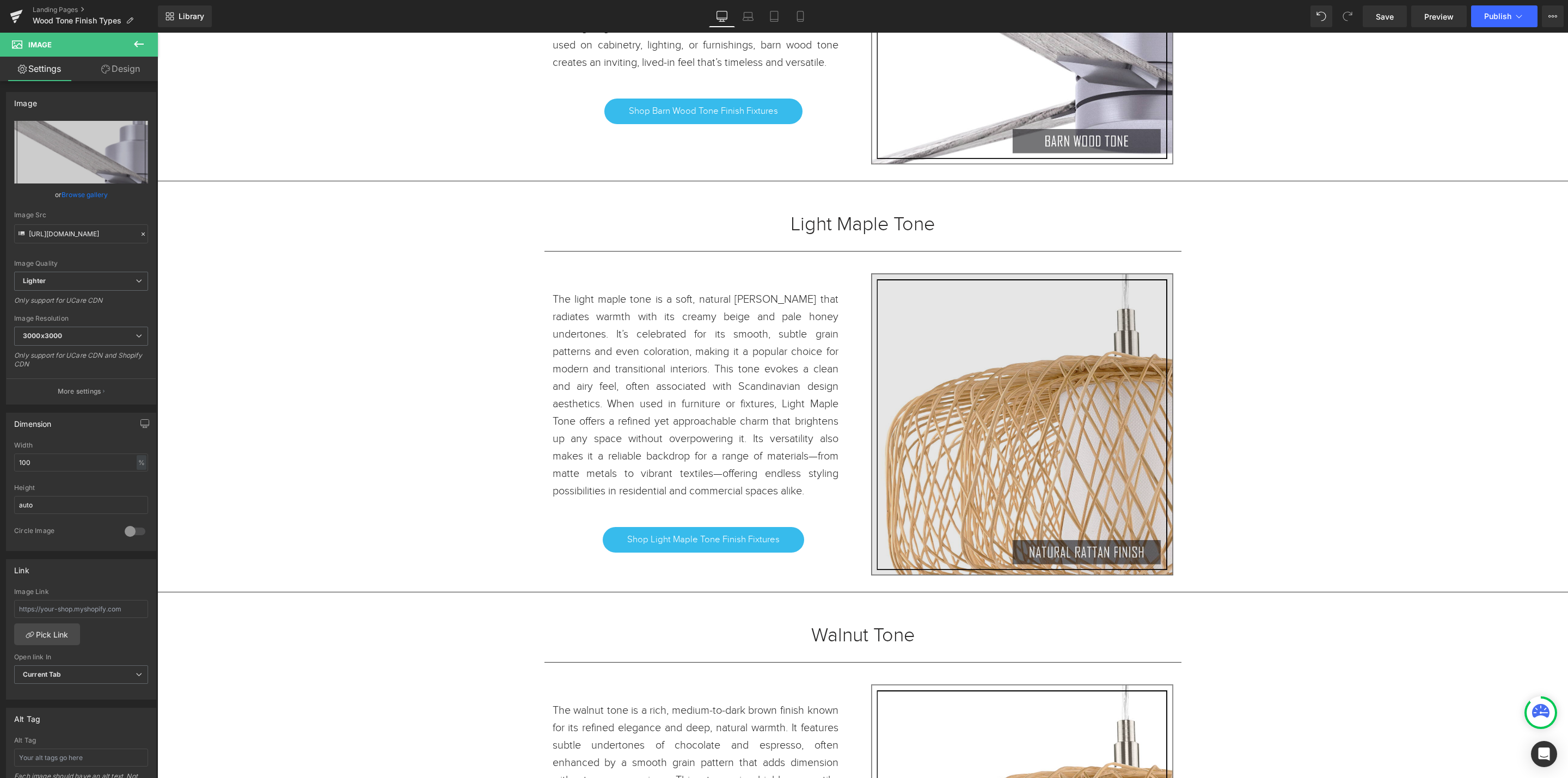
click at [1010, 436] on img at bounding box center [1022, 424] width 303 height 303
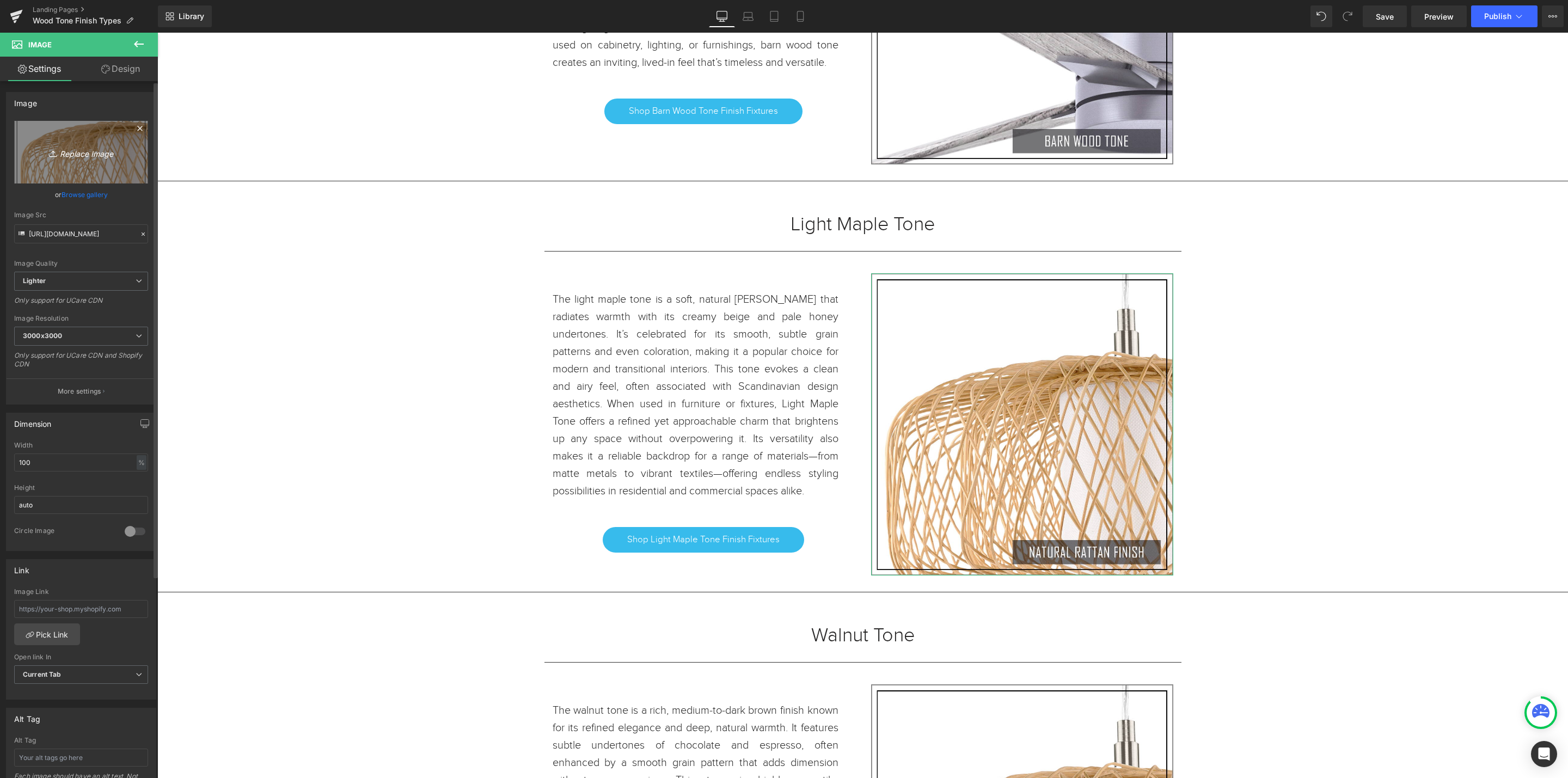
click at [78, 136] on link "Replace Image" at bounding box center [80, 152] width 134 height 62
type input "C:\fakepath\LIGHT MAPLE TONE.jpg"
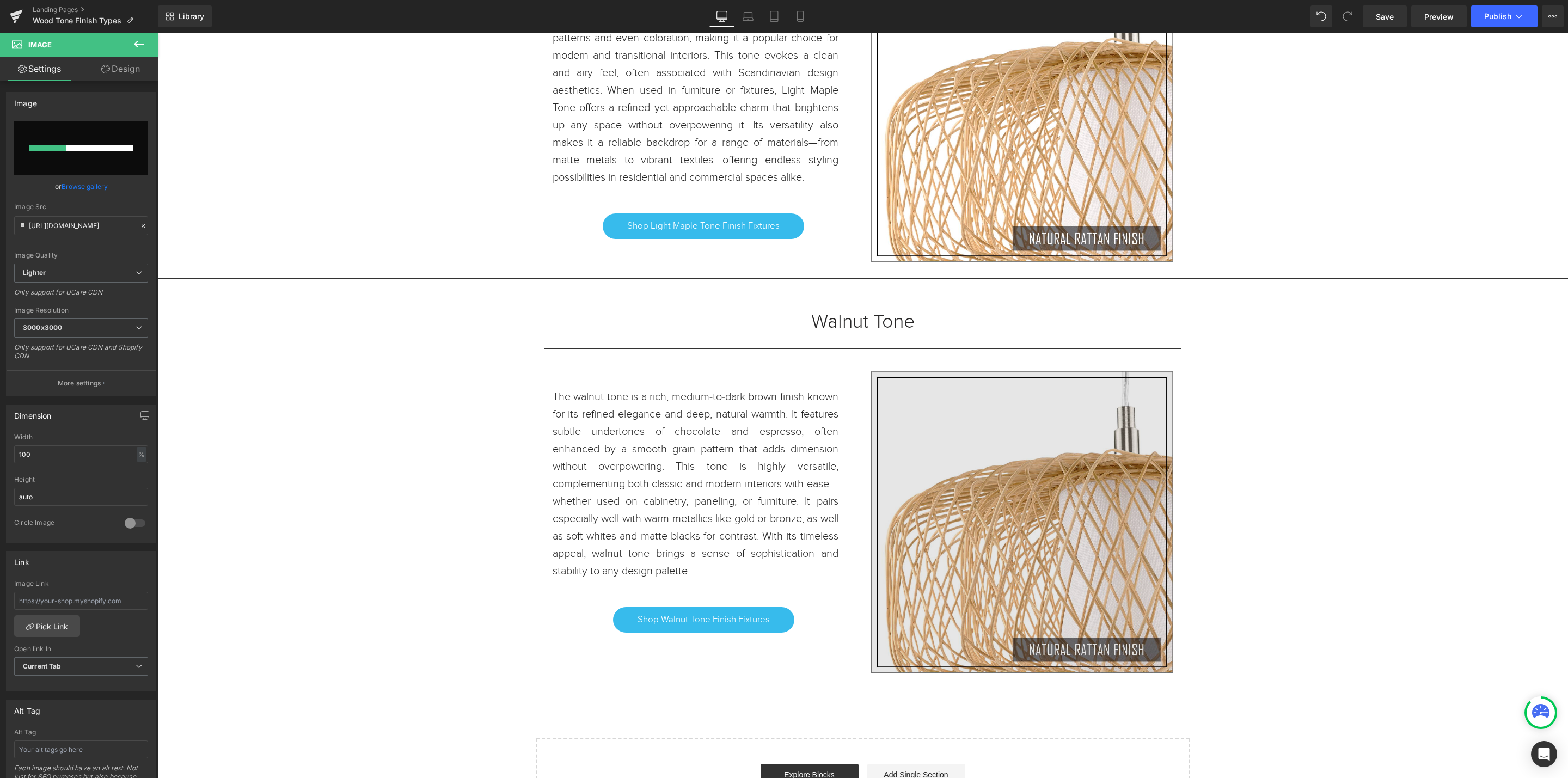
scroll to position [2319, 0]
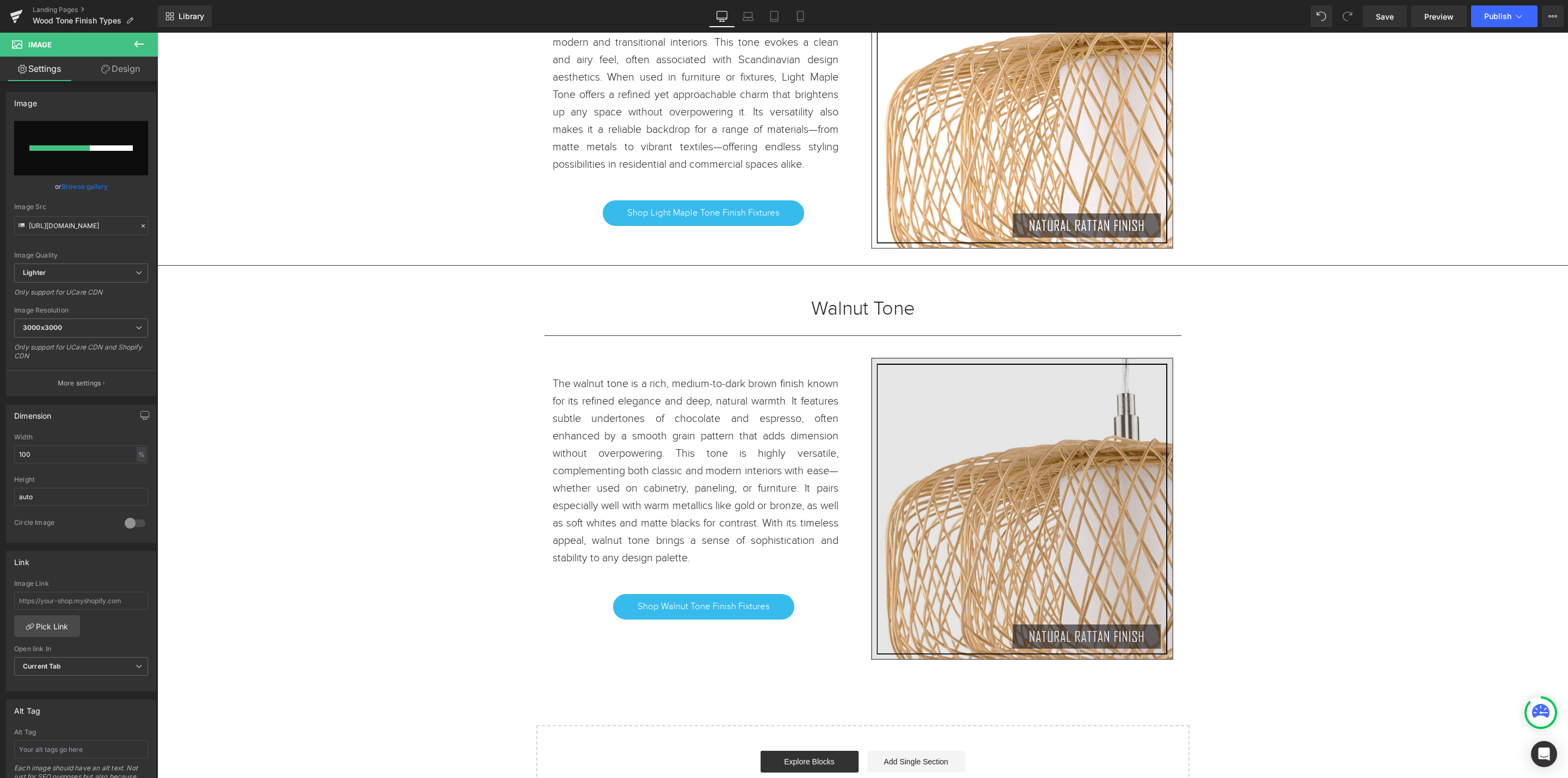
click at [1012, 487] on img at bounding box center [1022, 508] width 303 height 303
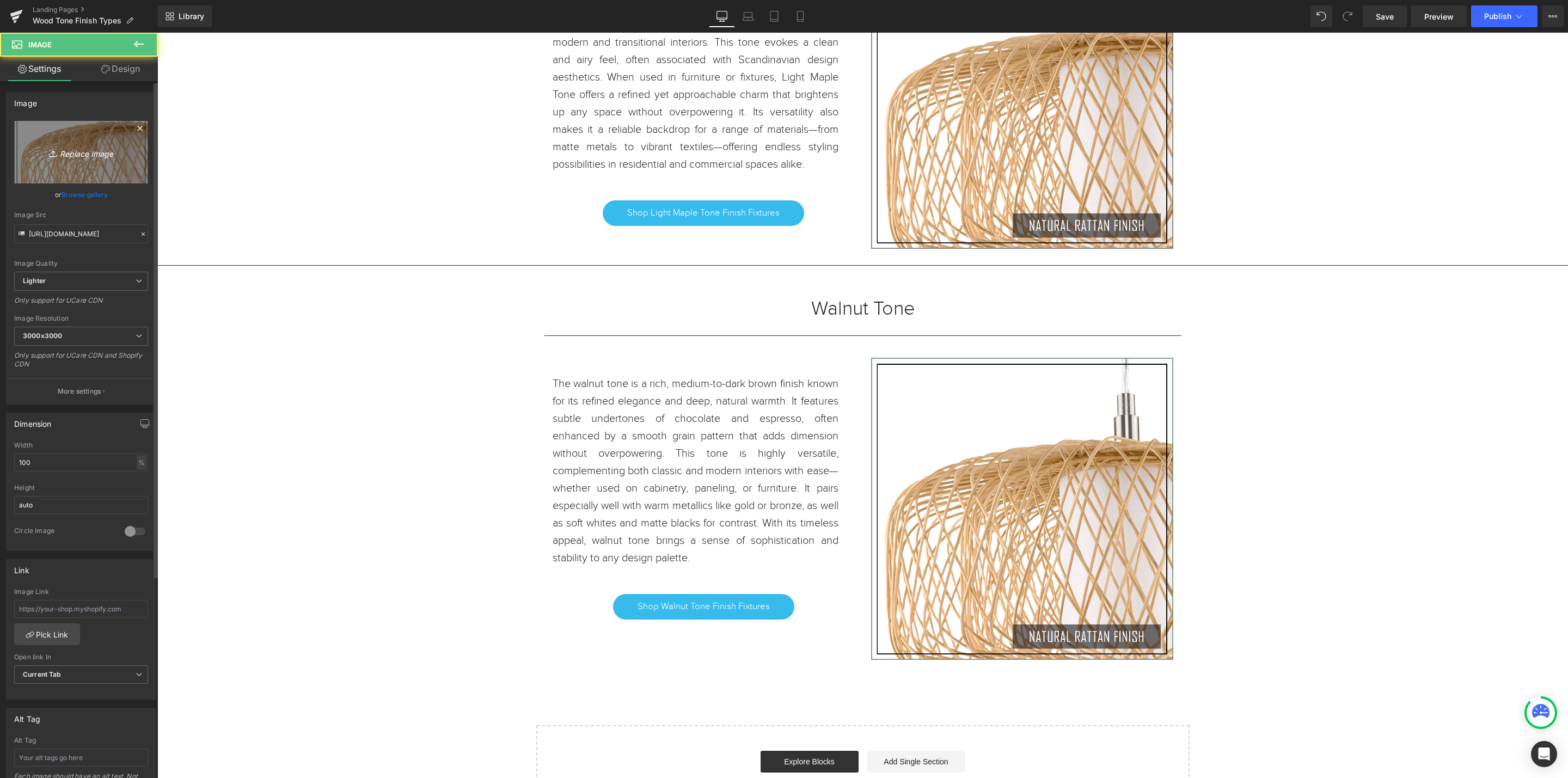
click at [59, 142] on link "Replace Image" at bounding box center [80, 152] width 134 height 62
type input "C:\fakepath\WALNUT TONE.jpg"
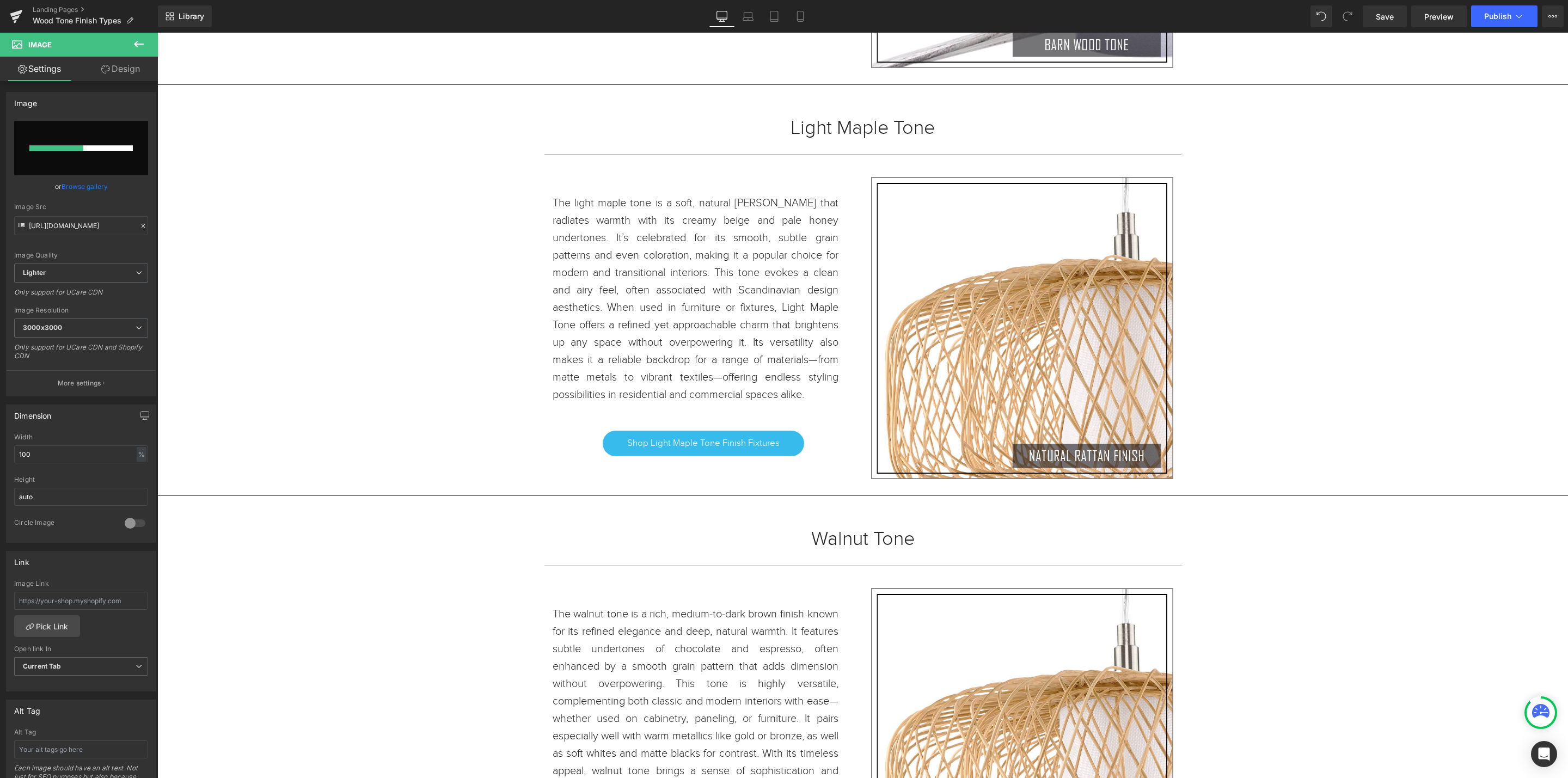
scroll to position [2074, 0]
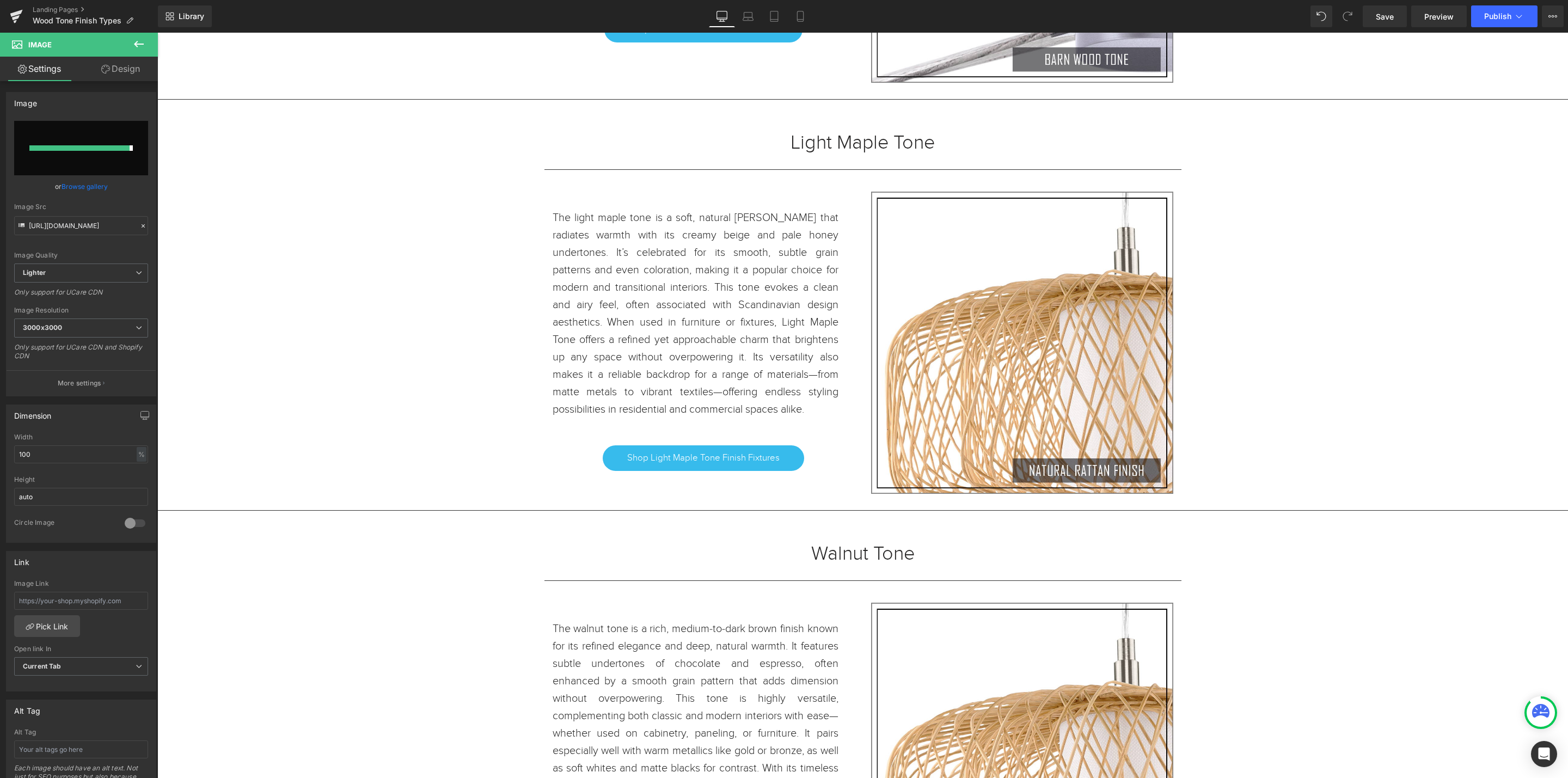
type input "https://ucarecdn.com/8e9ab81b-7f8e-4bc0-b01f-65347ebc3793/-/format/auto/-/previ…"
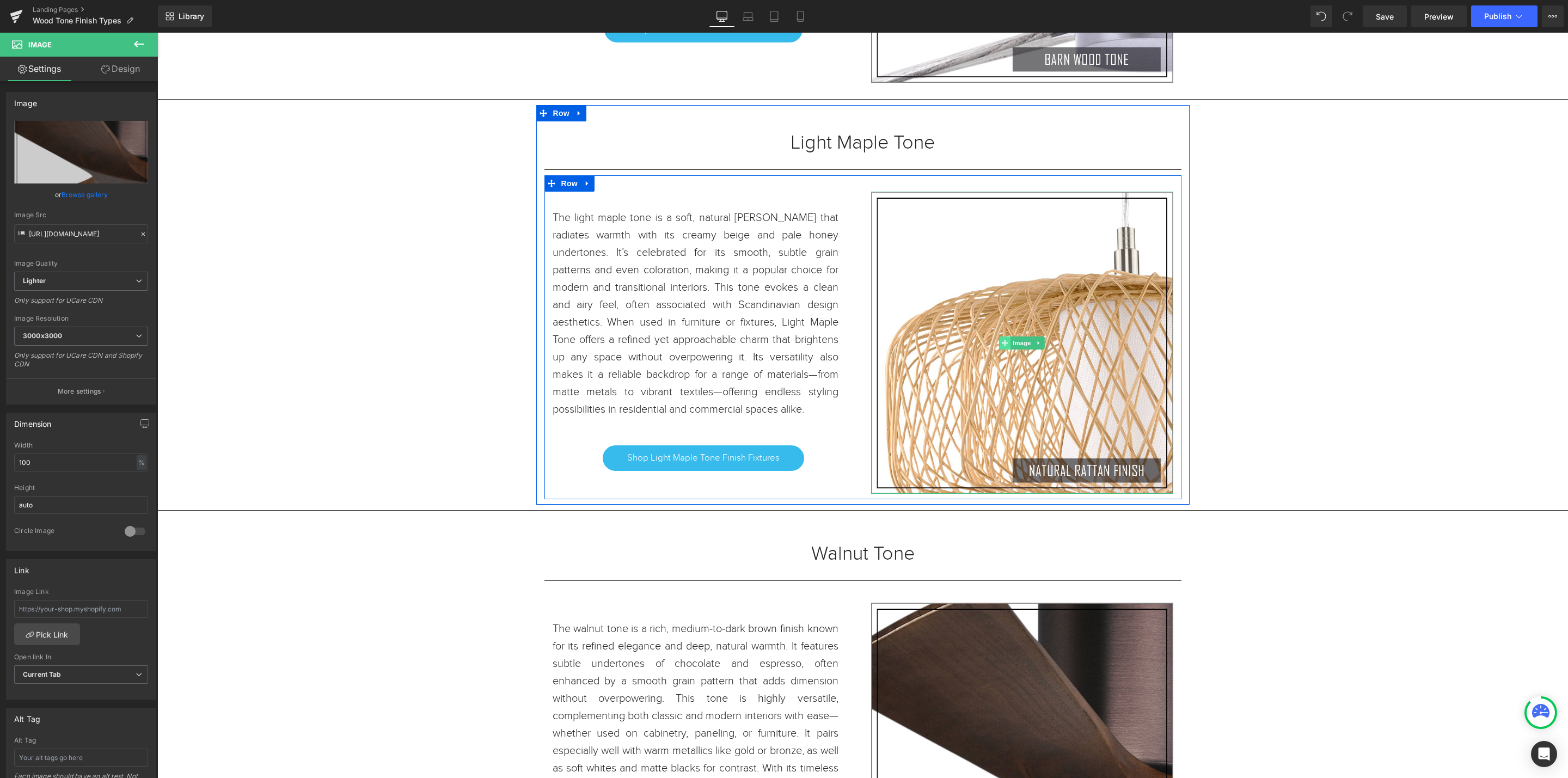
click at [999, 349] on span at bounding box center [1005, 343] width 12 height 13
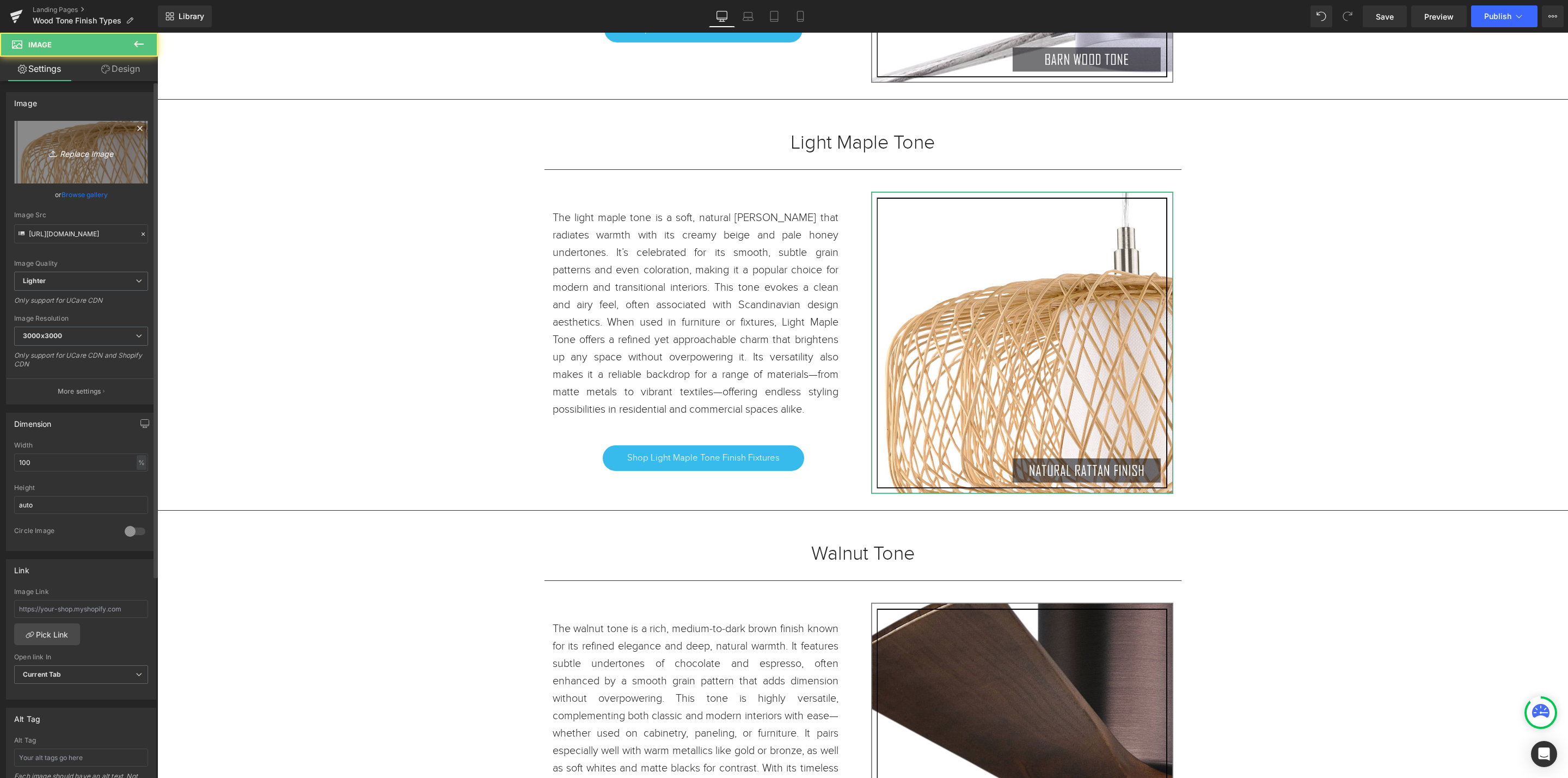
click at [91, 162] on link "Replace Image" at bounding box center [80, 152] width 134 height 62
type input "C:\fakepath\LIGHT MAPLE TONE.jpg"
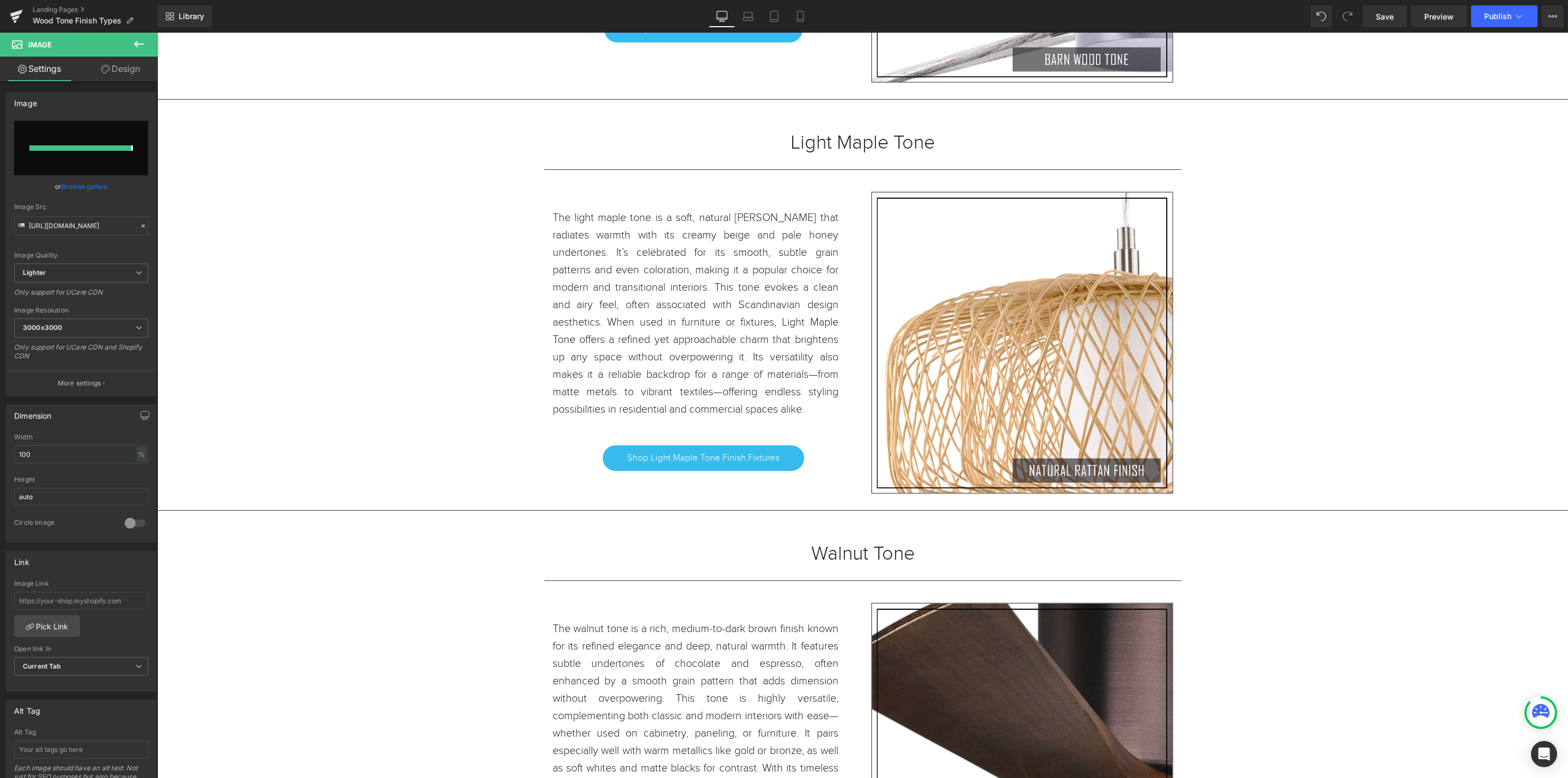
type input "https://ucarecdn.com/25b7e2e9-7ab5-45c2-ae89-cb66e3f0e391/-/format/auto/-/previ…"
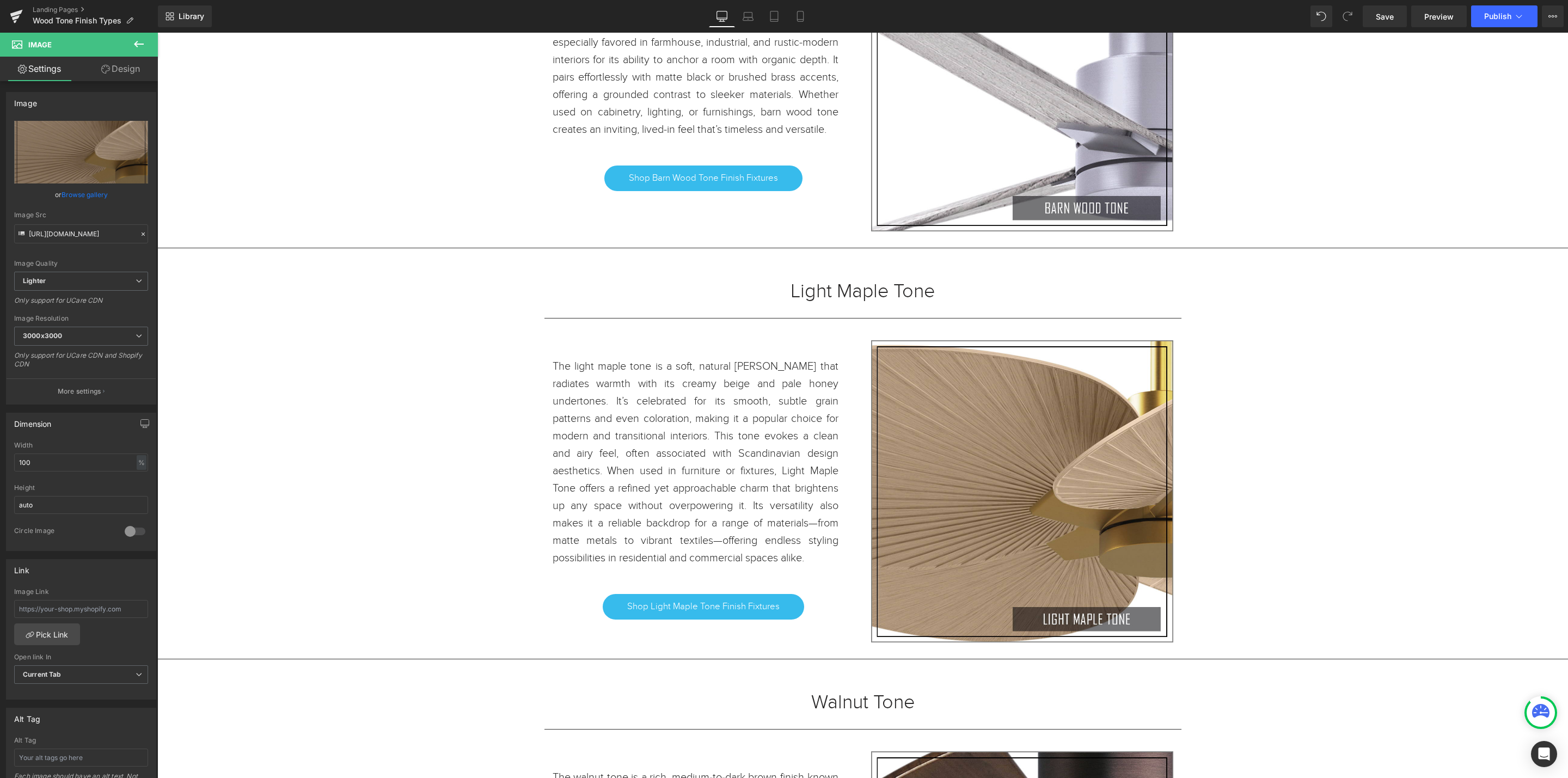
scroll to position [1912, 0]
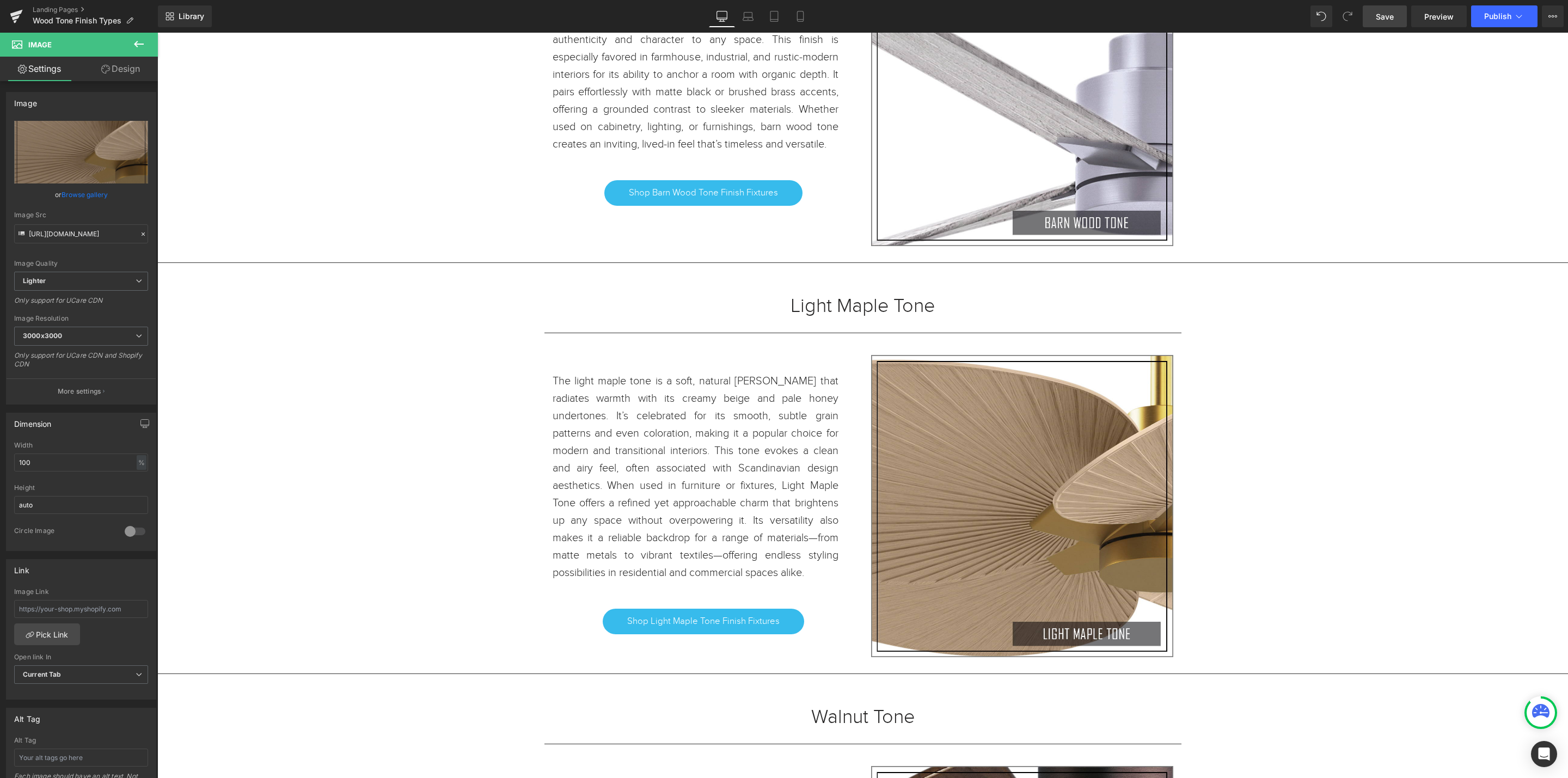
click at [1389, 27] on link "Save" at bounding box center [1385, 16] width 44 height 22
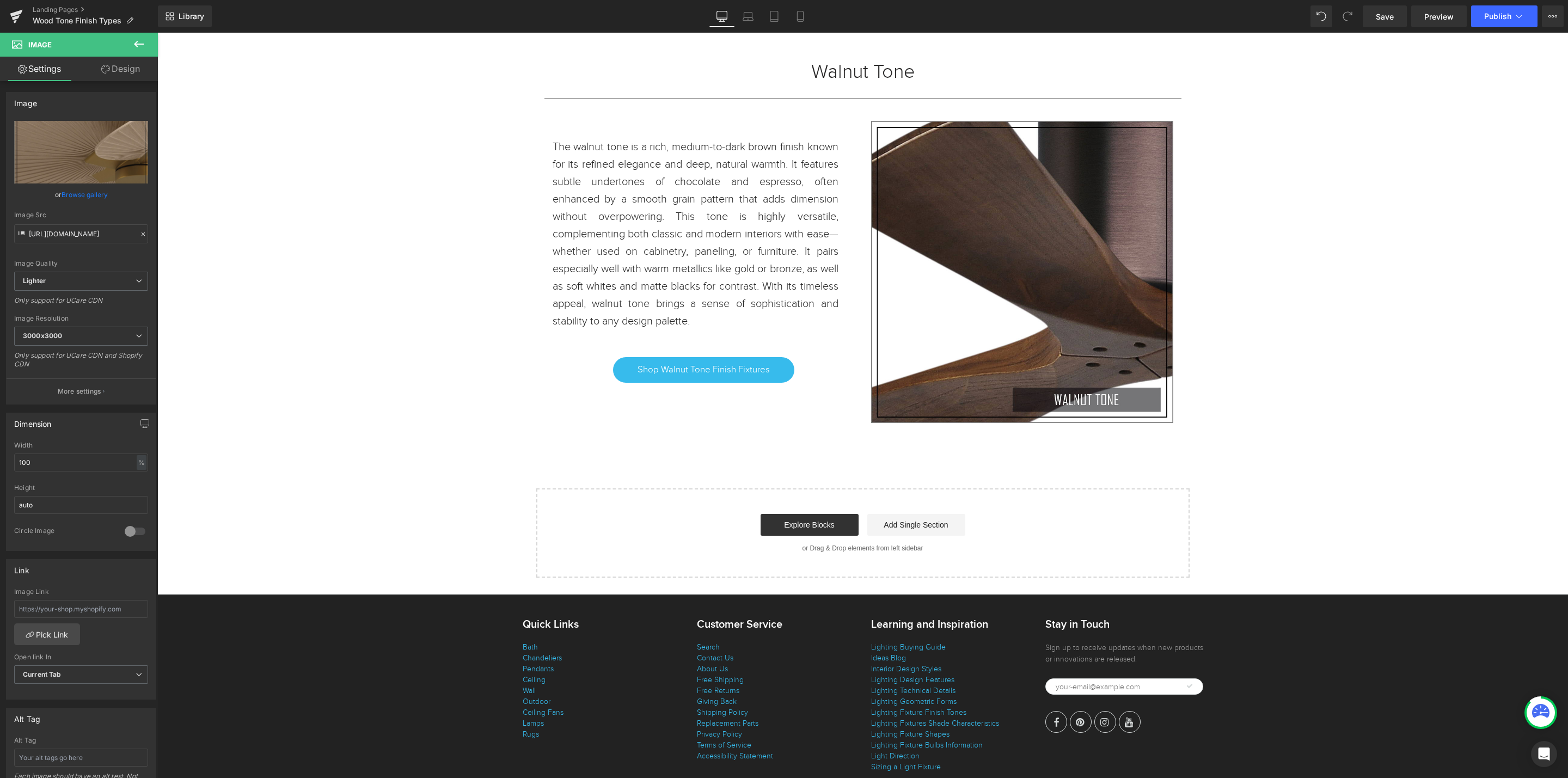
scroll to position [2647, 0]
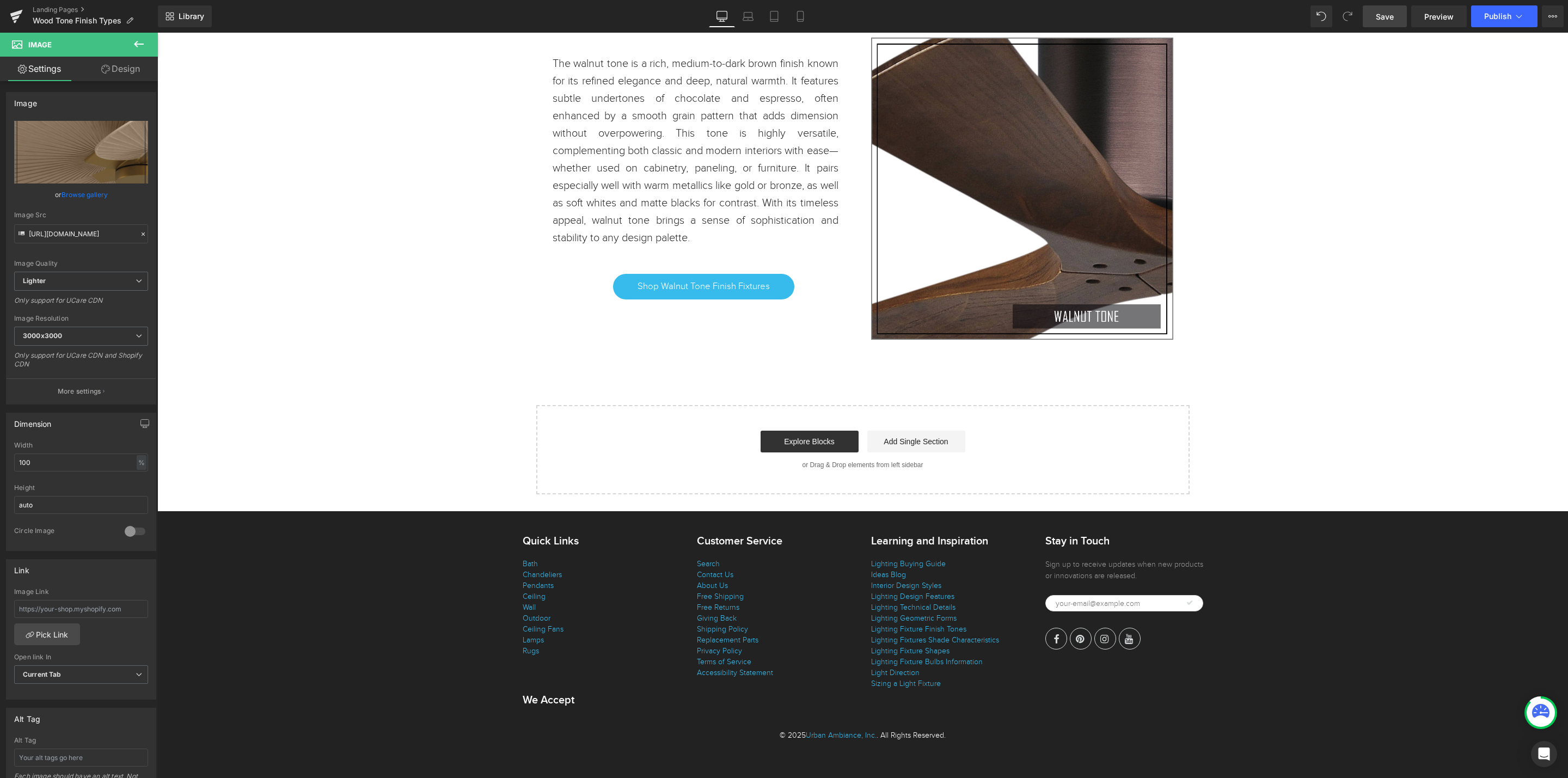
click at [1389, 16] on span "Save" at bounding box center [1385, 16] width 18 height 12
click at [19, 15] on icon at bounding box center [16, 16] width 13 height 27
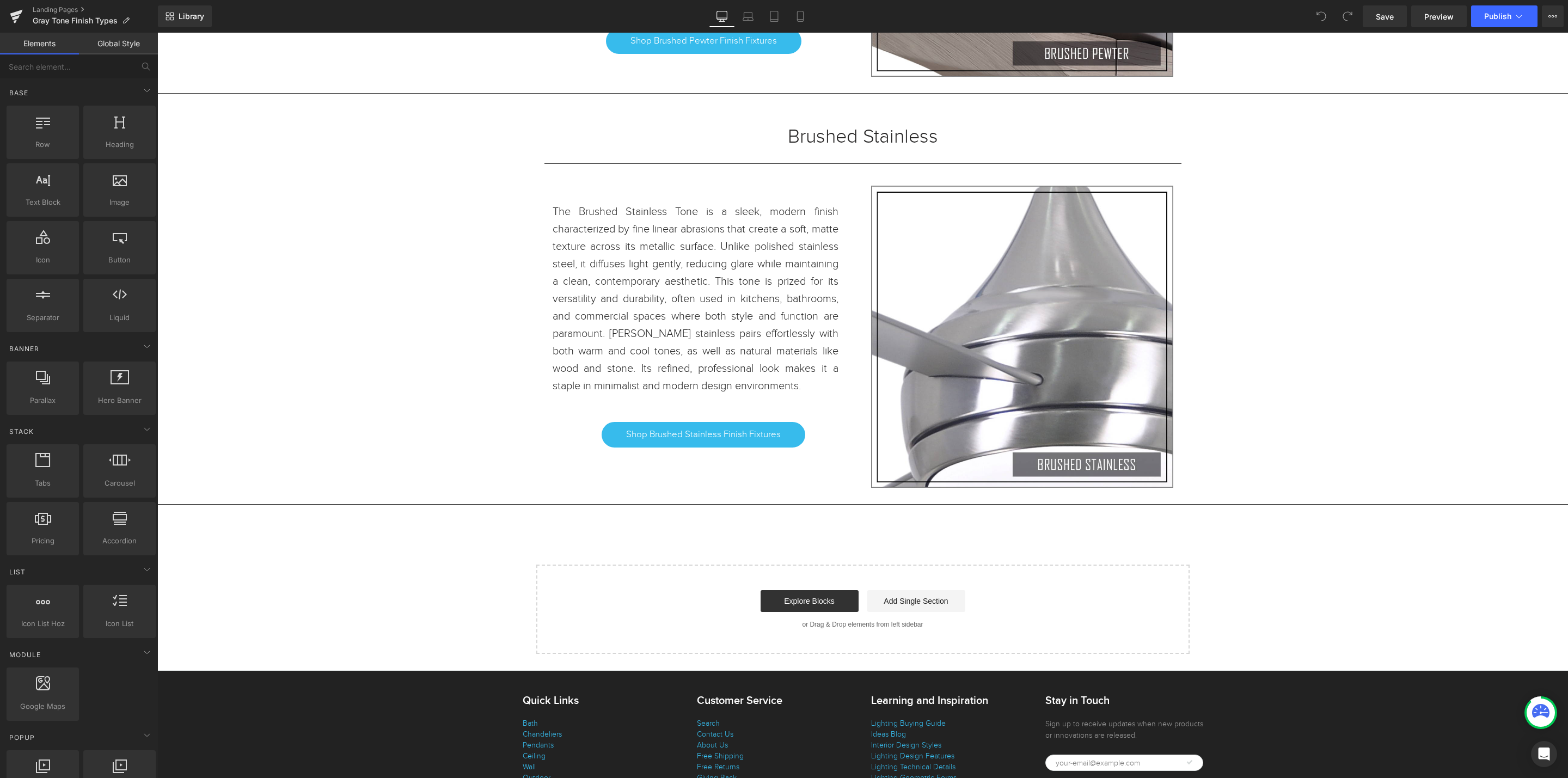
scroll to position [16332, 0]
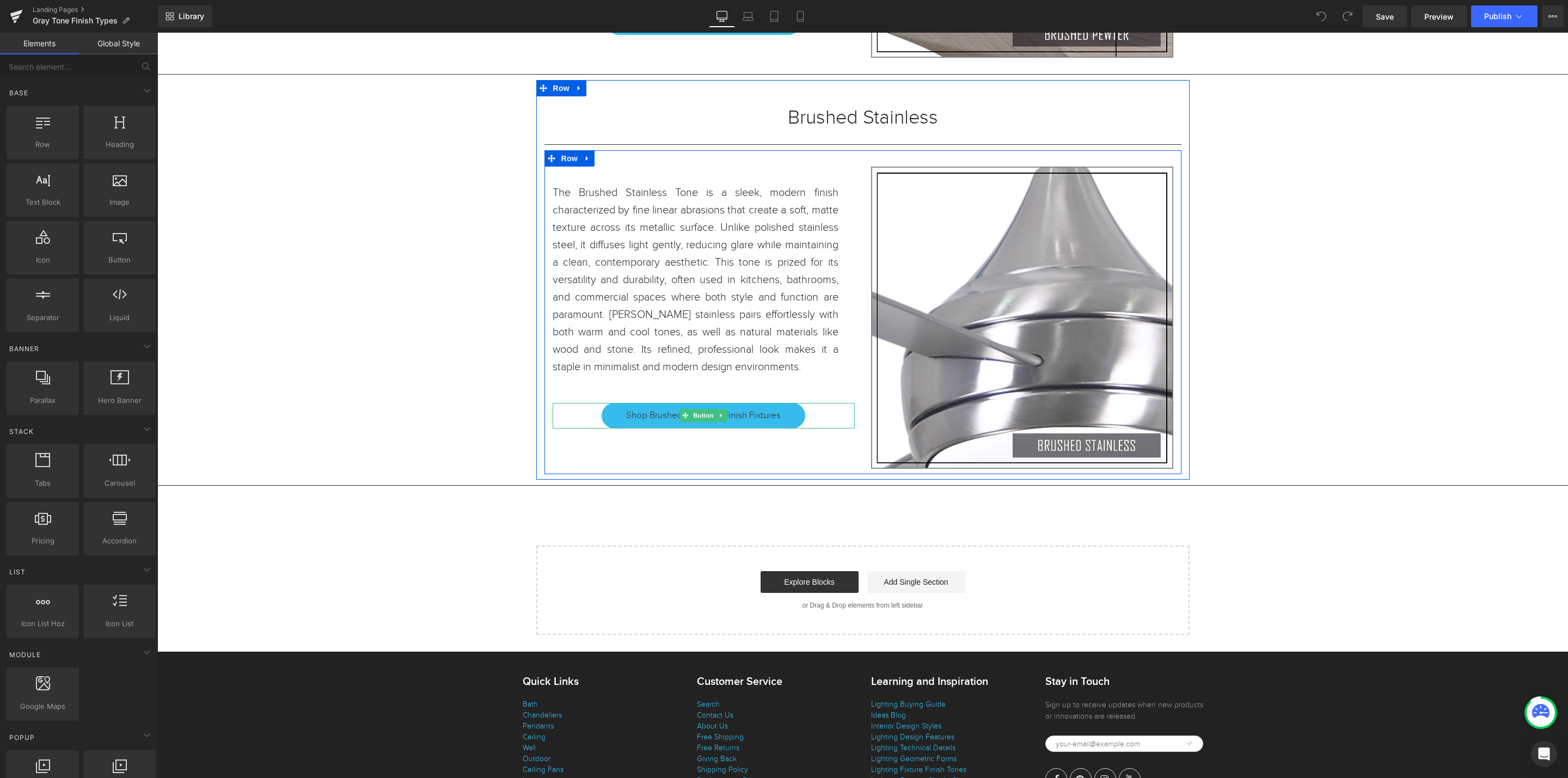
click at [771, 422] on span "Shop Brushed Stainless Finish Fixtures" at bounding box center [703, 415] width 155 height 13
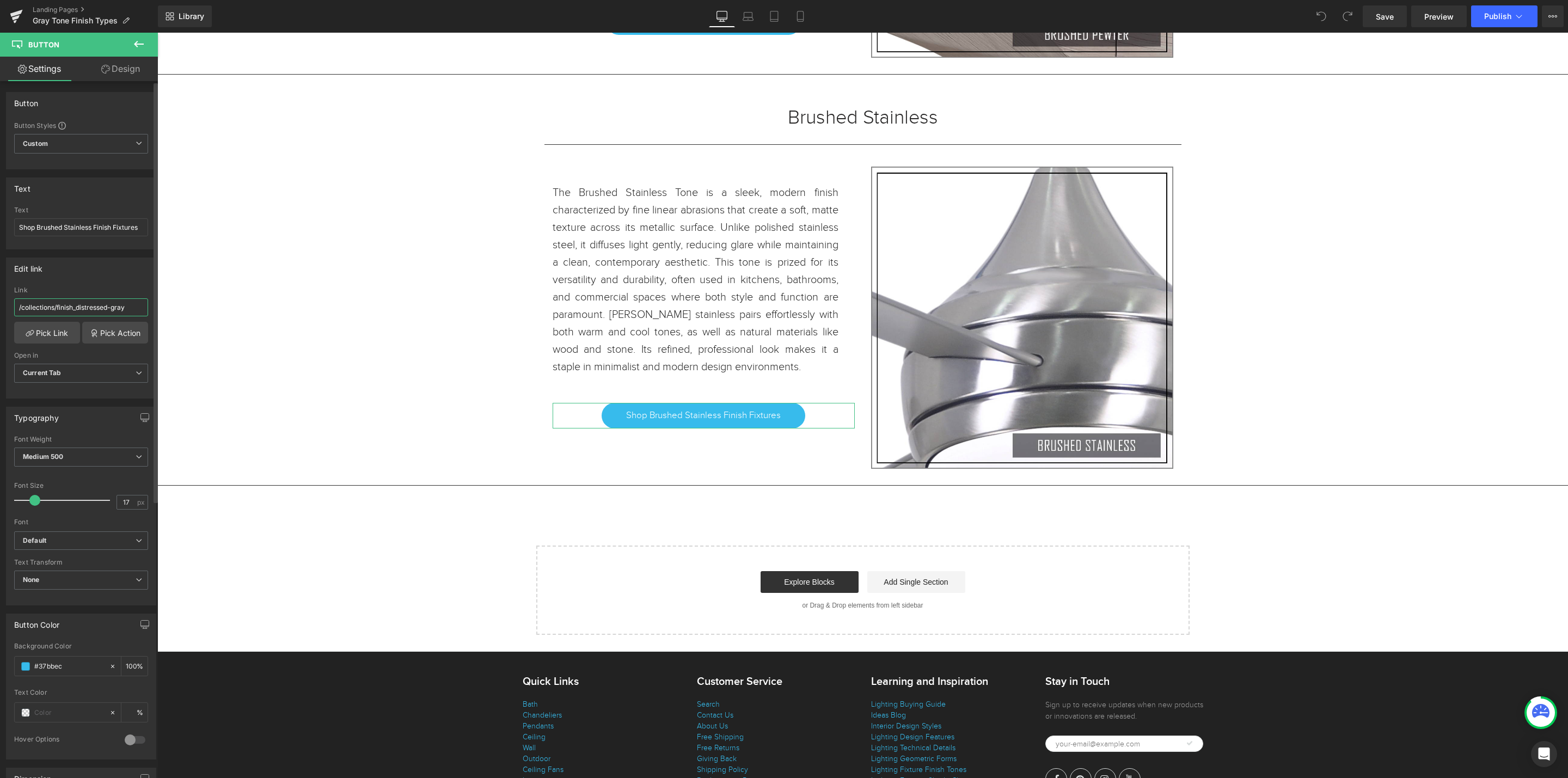
click at [113, 303] on input "/collections/finish_distressed-gray" at bounding box center [80, 307] width 134 height 18
click at [139, 309] on input "/collections/finish_distressed-gray" at bounding box center [80, 307] width 134 height 18
drag, startPoint x: 139, startPoint y: 309, endPoint x: 0, endPoint y: 309, distance: 139.0
click at [0, 309] on div "Edit link /collections/finish_distressed-gray Link /collections/finish_distress…" at bounding box center [81, 324] width 163 height 149
click at [124, 308] on input "/collections/finish_distressed-gray" at bounding box center [80, 307] width 134 height 18
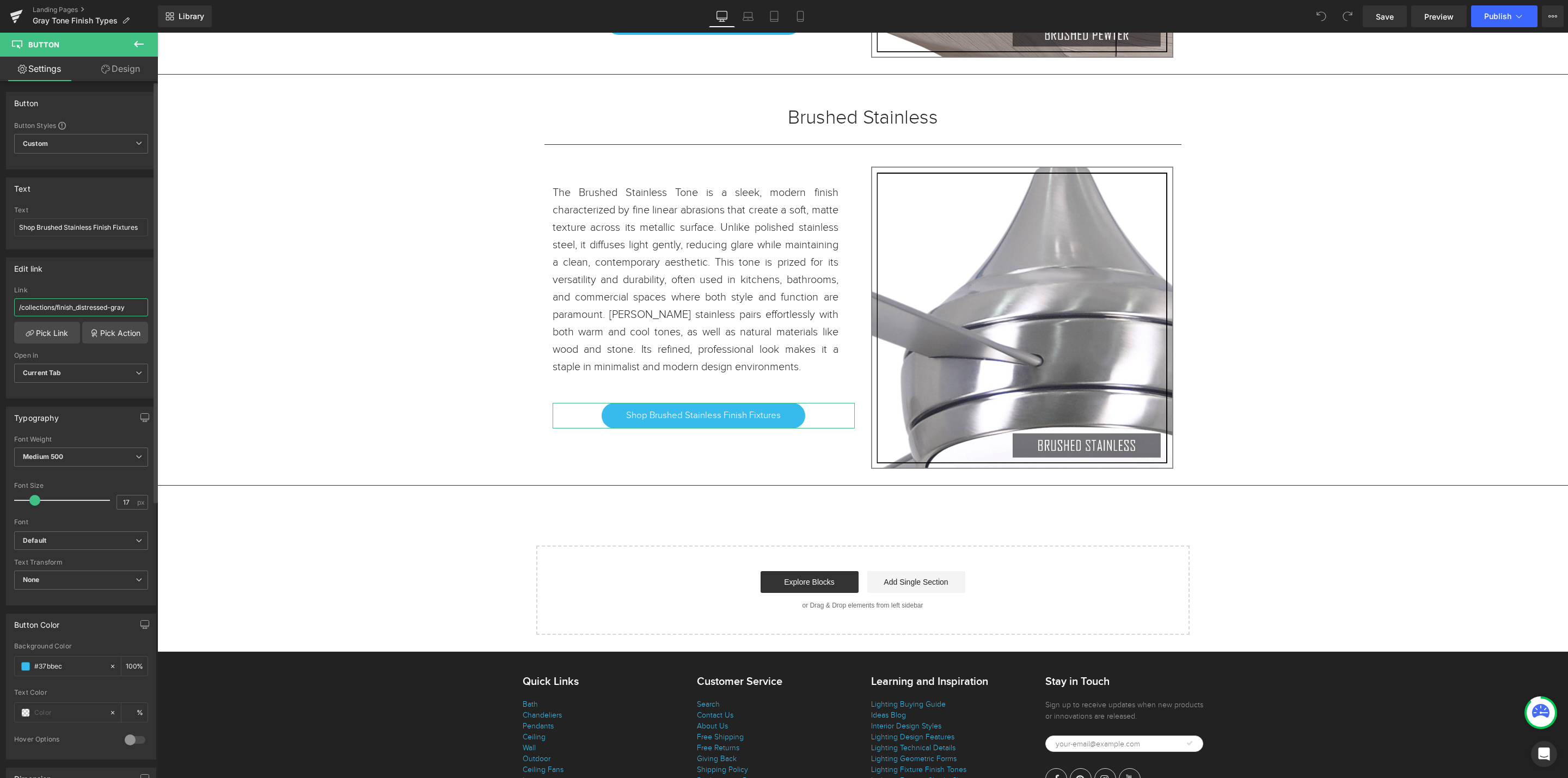
drag, startPoint x: 134, startPoint y: 311, endPoint x: 37, endPoint y: 304, distance: 97.3
click at [37, 304] on input "/collections/finish_distressed-gray" at bounding box center [80, 307] width 134 height 18
click at [135, 308] on input "/collections/finish_distressed-gray" at bounding box center [80, 307] width 134 height 18
drag, startPoint x: 139, startPoint y: 307, endPoint x: 72, endPoint y: 284, distance: 70.8
click at [59, 309] on input "/collections/finish_distressed-gray" at bounding box center [80, 307] width 134 height 18
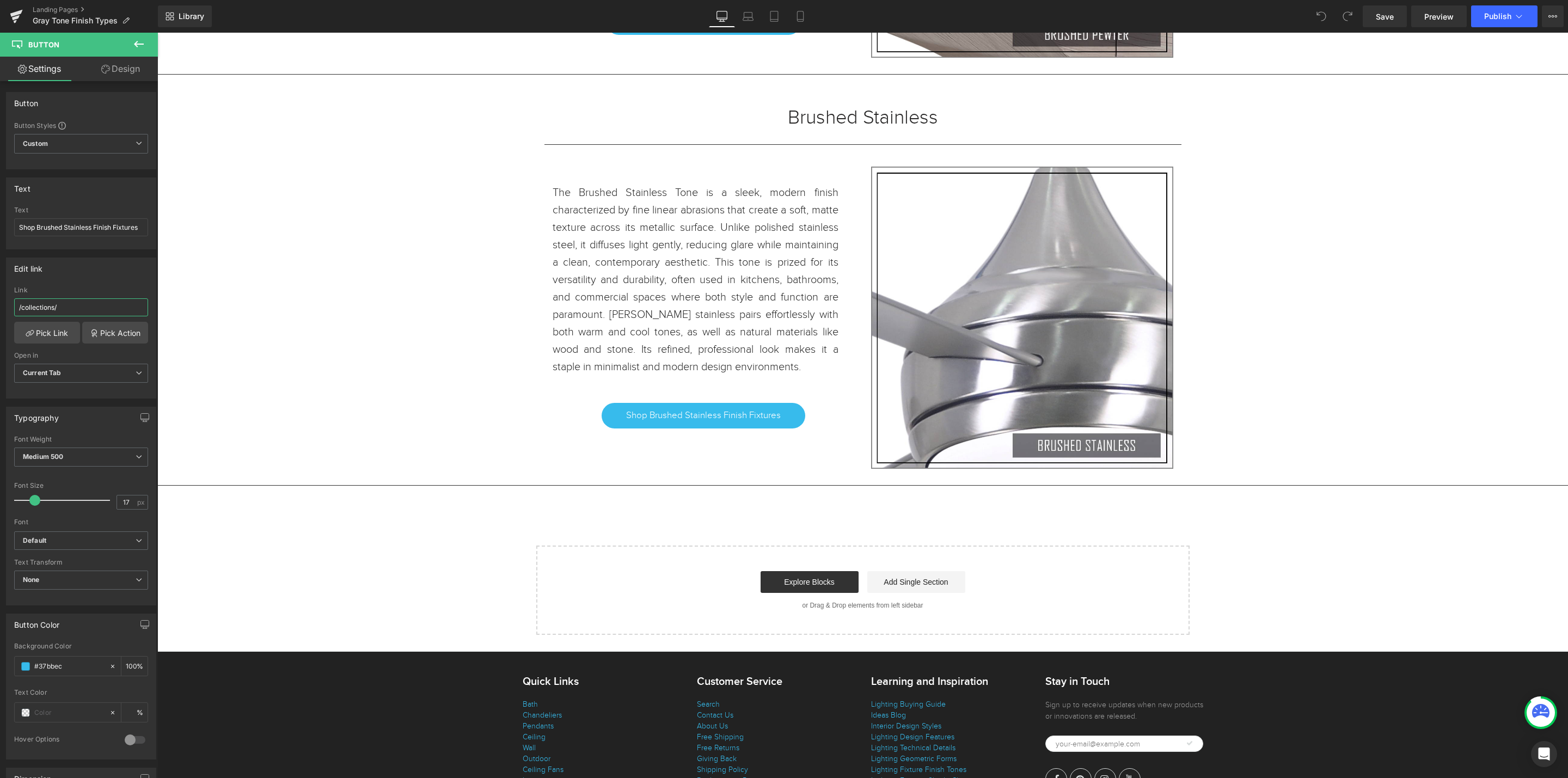
paste input "brushed-stainless"
type input "/collections/brushed-stainless"
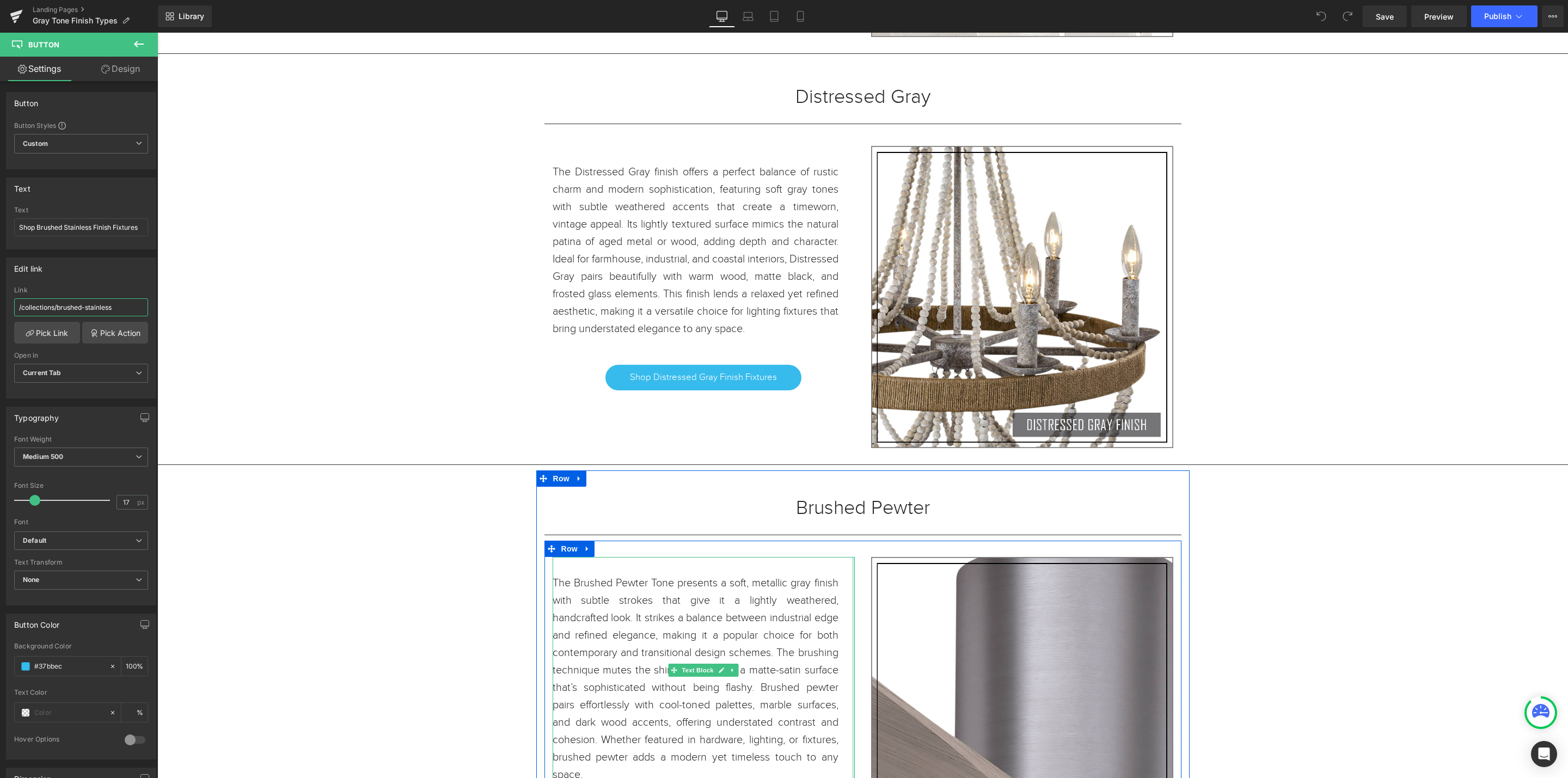
scroll to position [15514, 0]
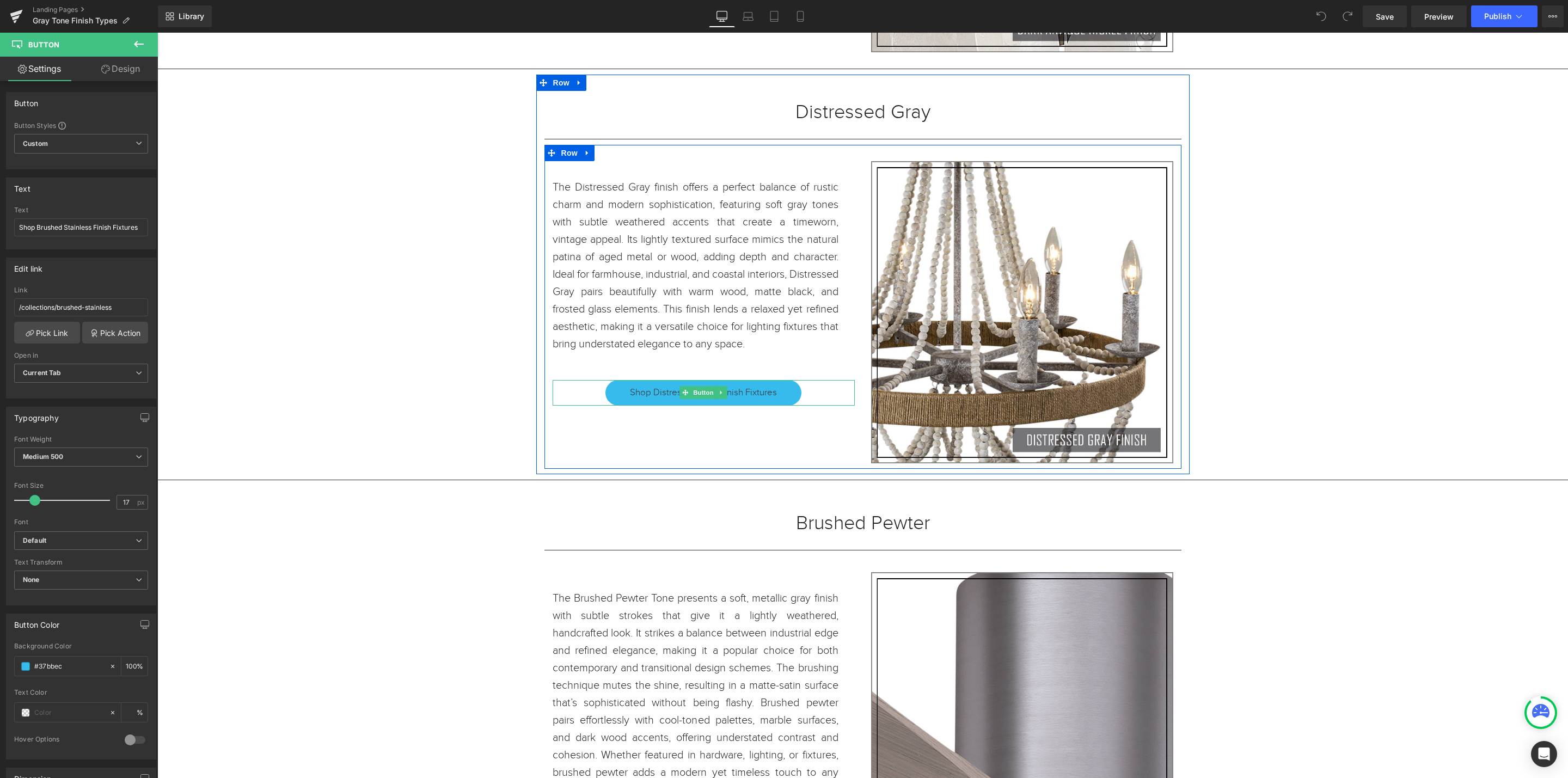
click at [763, 400] on span "Shop Distressed Gray Finish Fixtures" at bounding box center [703, 392] width 147 height 13
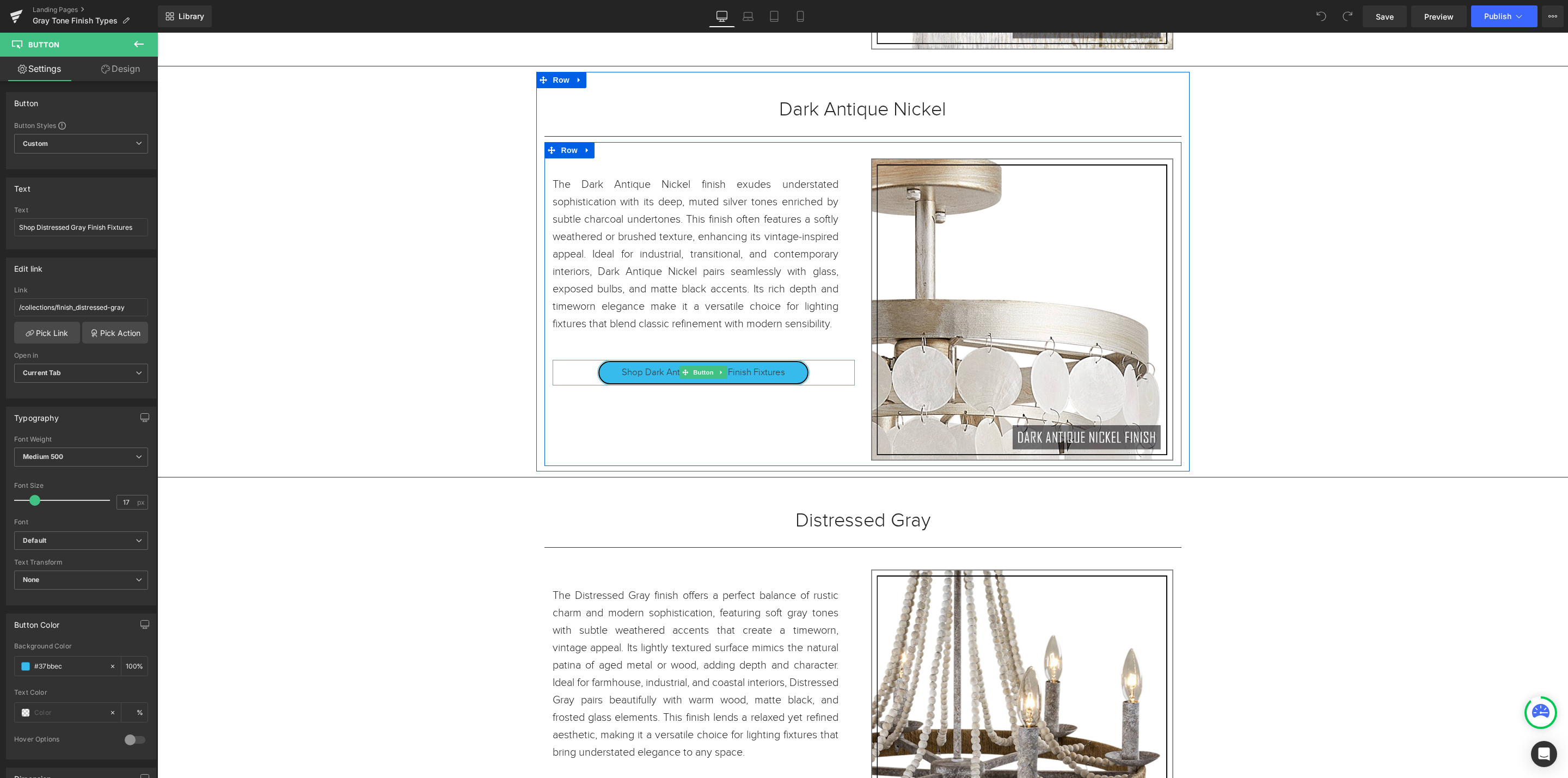
click at [763, 379] on span "Shop Dark Antique Nickel Finish Fixtures" at bounding box center [703, 372] width 164 height 13
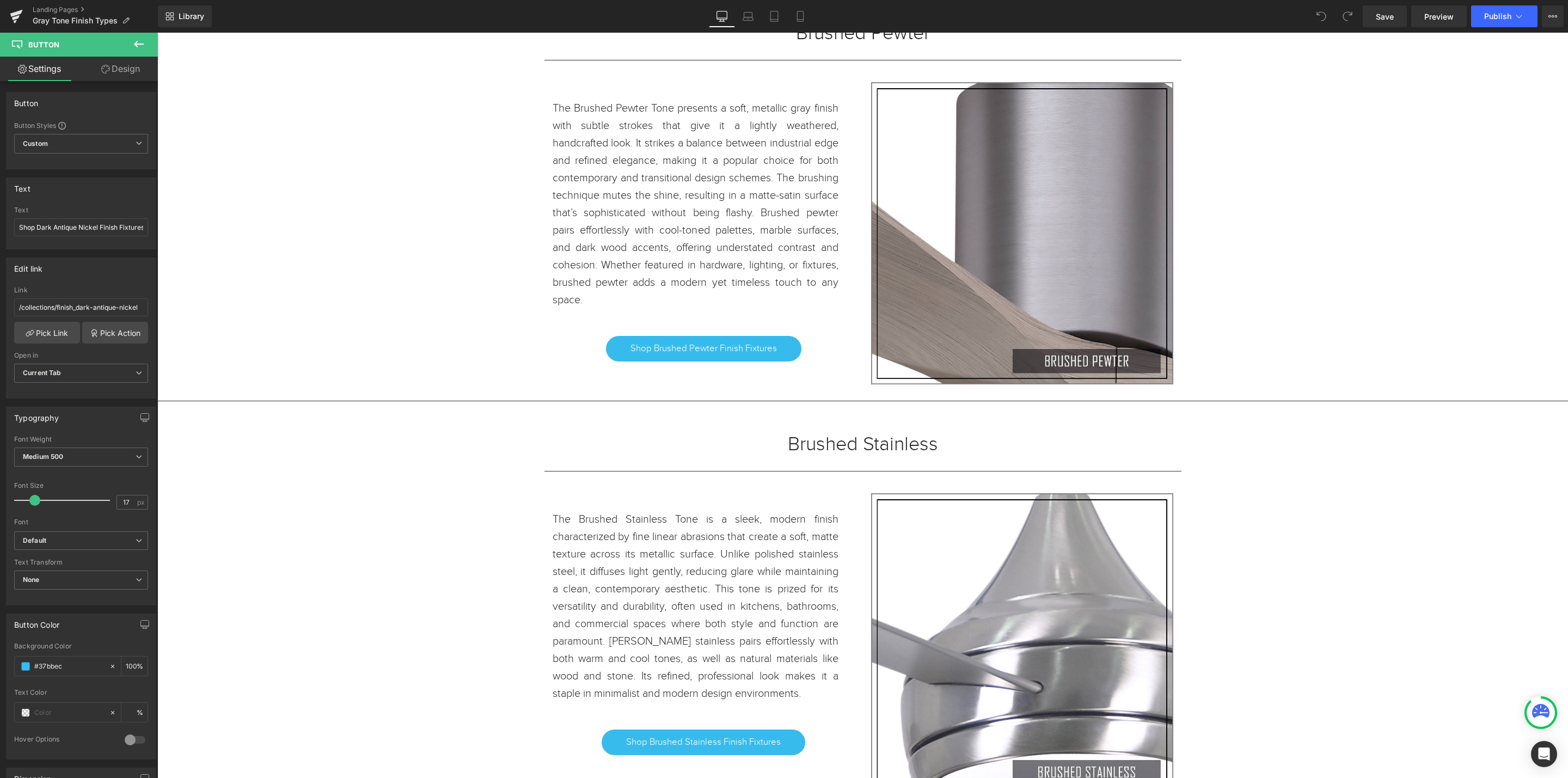
scroll to position [16413, 0]
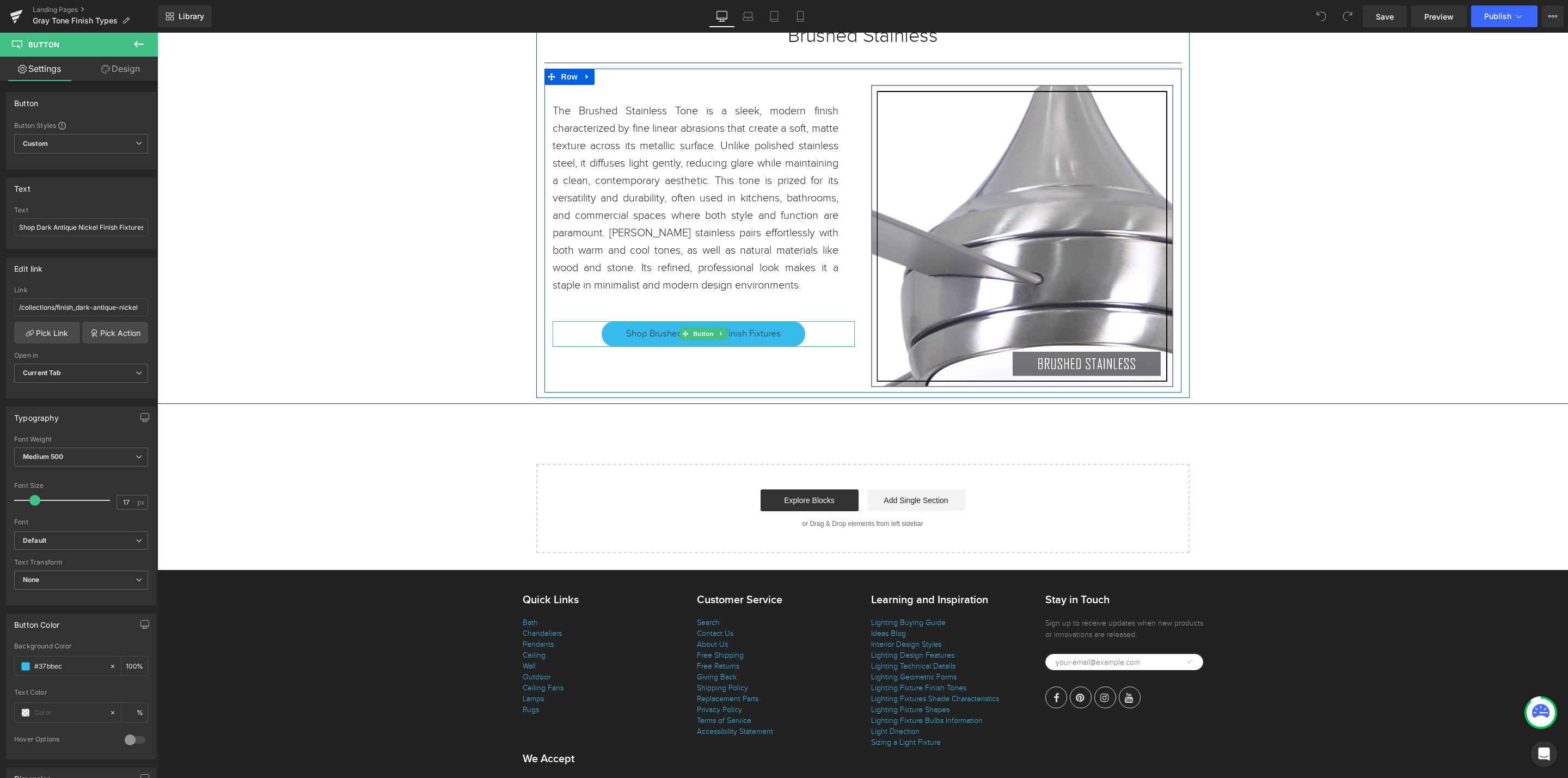
click at [772, 340] on span "Shop Brushed Stainless Finish Fixtures" at bounding box center [703, 334] width 155 height 13
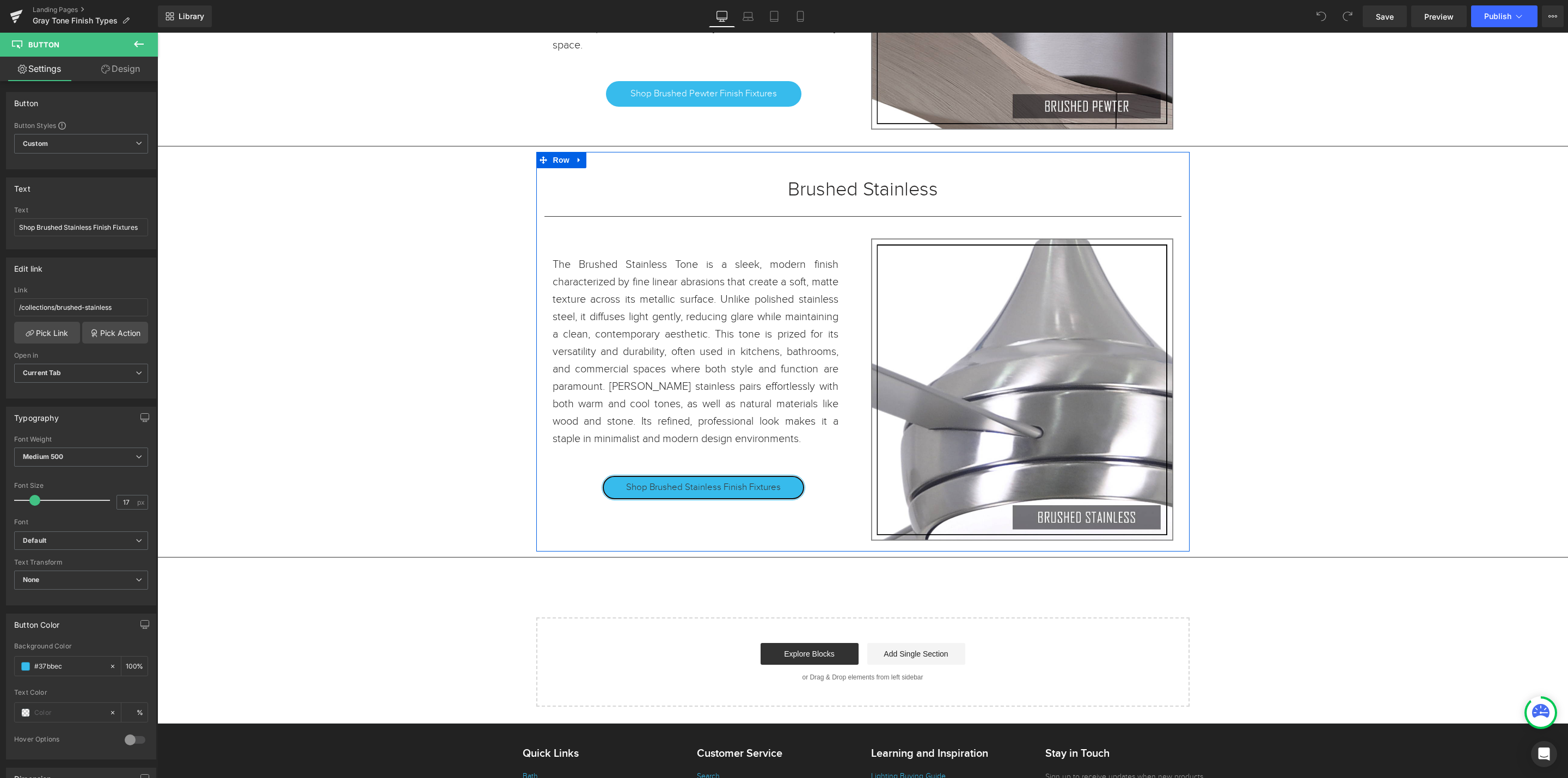
scroll to position [16168, 0]
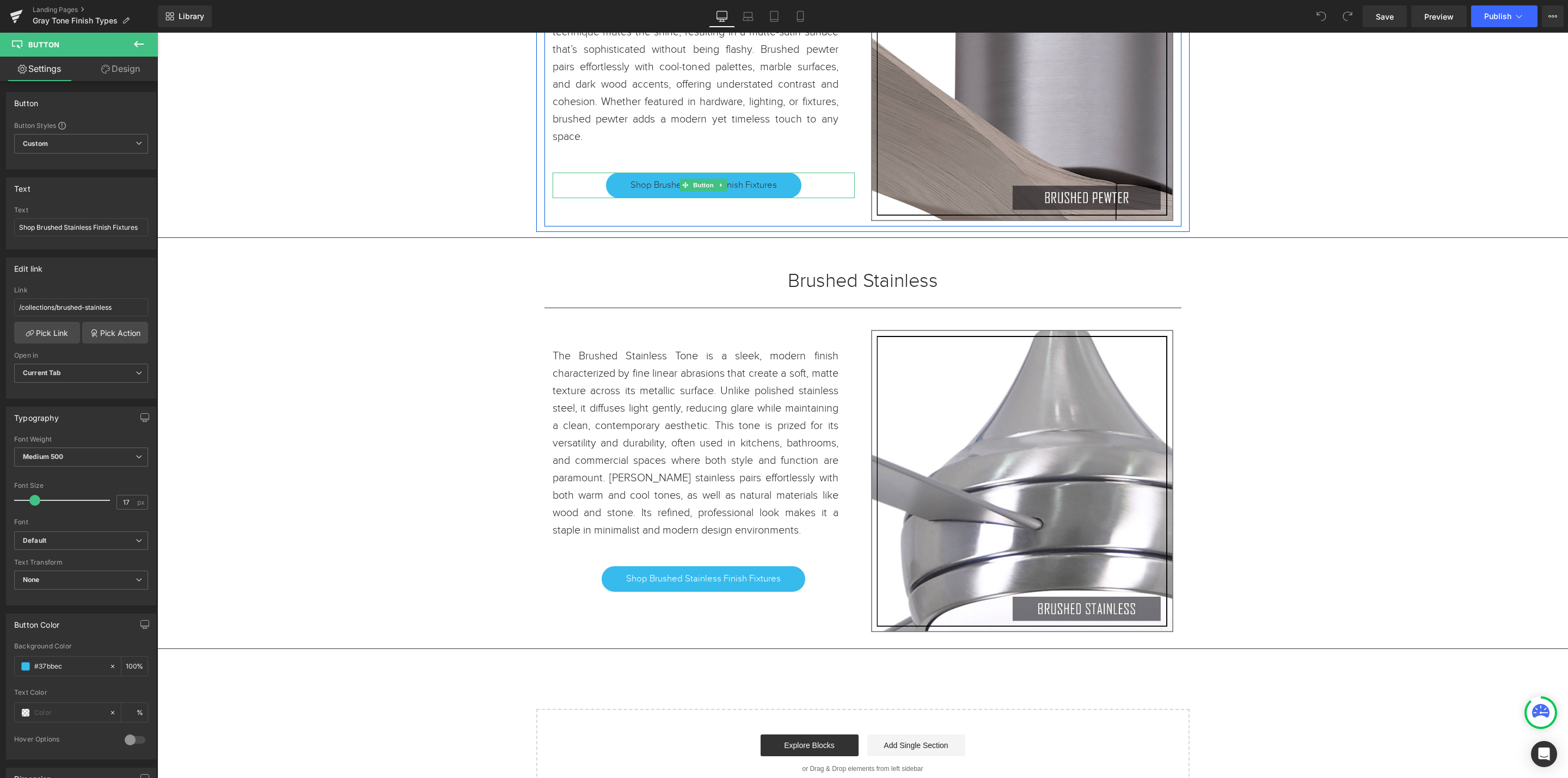
click at [769, 192] on span "Shop Brushed Pewter Finish Fixtures" at bounding box center [704, 185] width 146 height 13
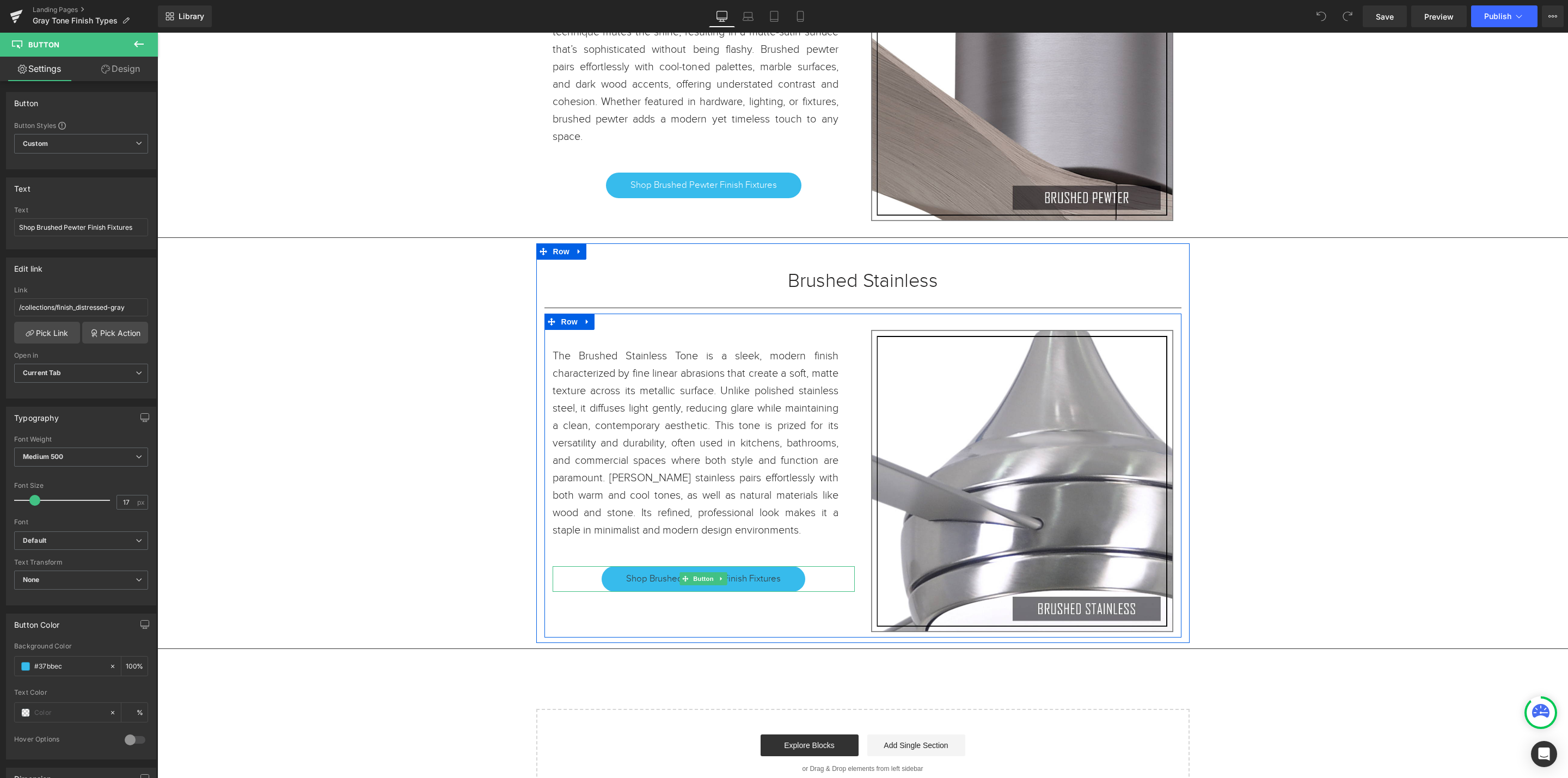
click at [780, 591] on link "Shop Brushed Stainless Finish Fixtures" at bounding box center [703, 578] width 204 height 25
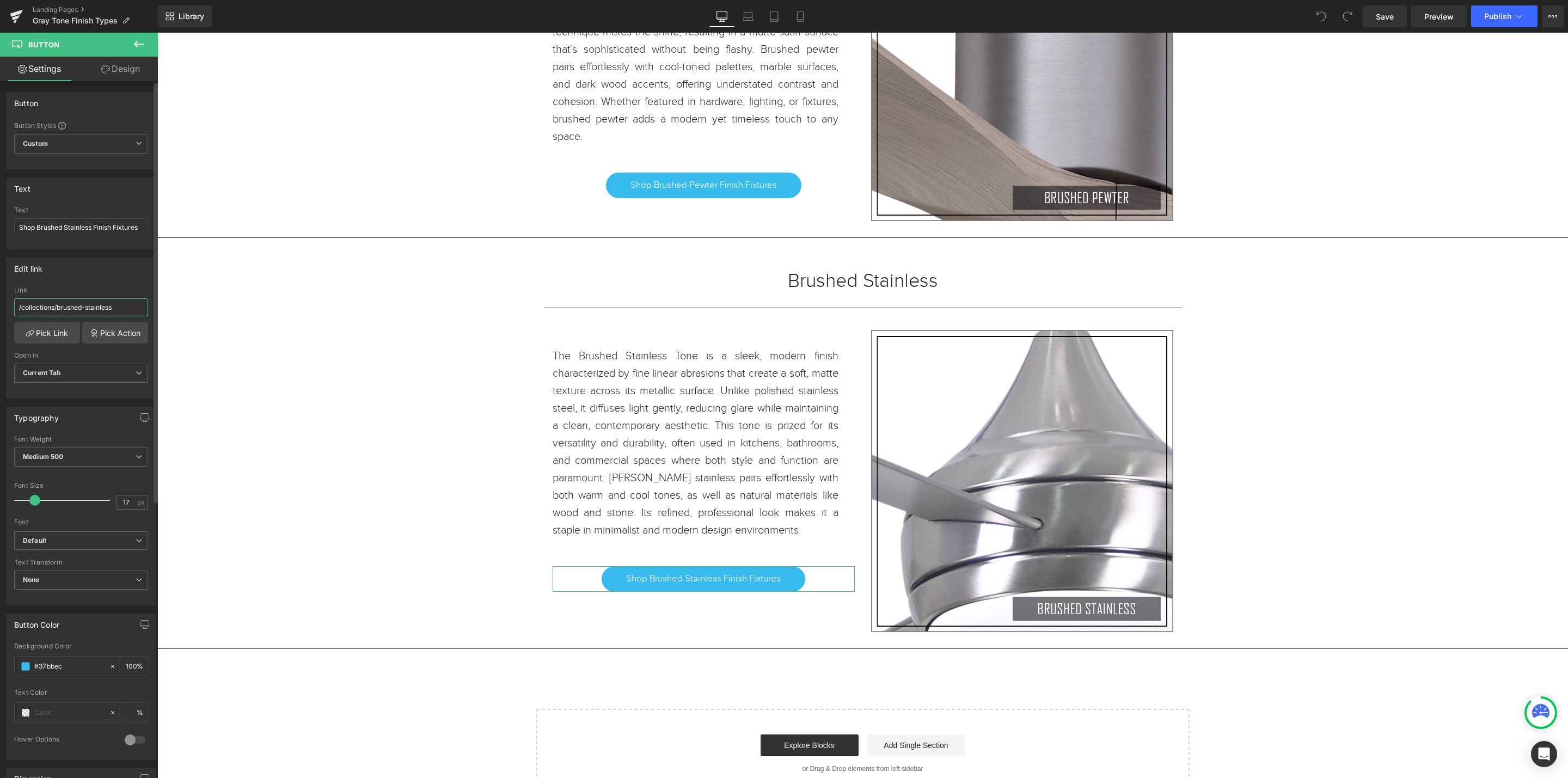
click at [58, 307] on input "/collections/brushed-stainless" at bounding box center [80, 307] width 134 height 18
drag, startPoint x: 139, startPoint y: 311, endPoint x: 0, endPoint y: 306, distance: 139.1
click at [0, 306] on div "Edit link /collections/brushed-stainless Link /collections/finish_brushed-stain…" at bounding box center [81, 324] width 163 height 149
type input "/collections/finish_brushed-stainless"
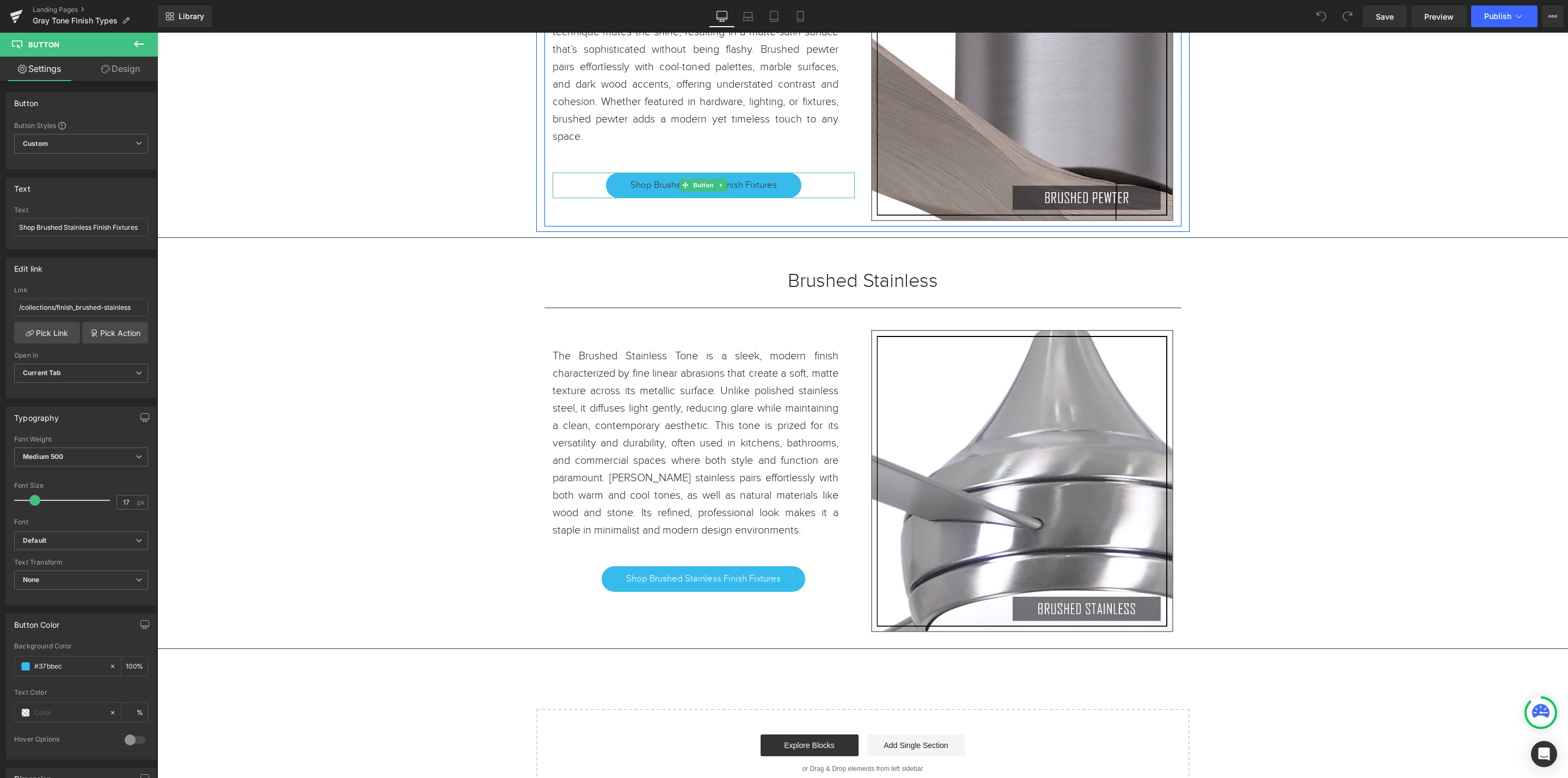
click at [758, 192] on span "Shop Brushed Pewter Finish Fixtures" at bounding box center [704, 185] width 146 height 13
click at [133, 309] on input "/collections/finish_distressed-gray" at bounding box center [80, 307] width 134 height 18
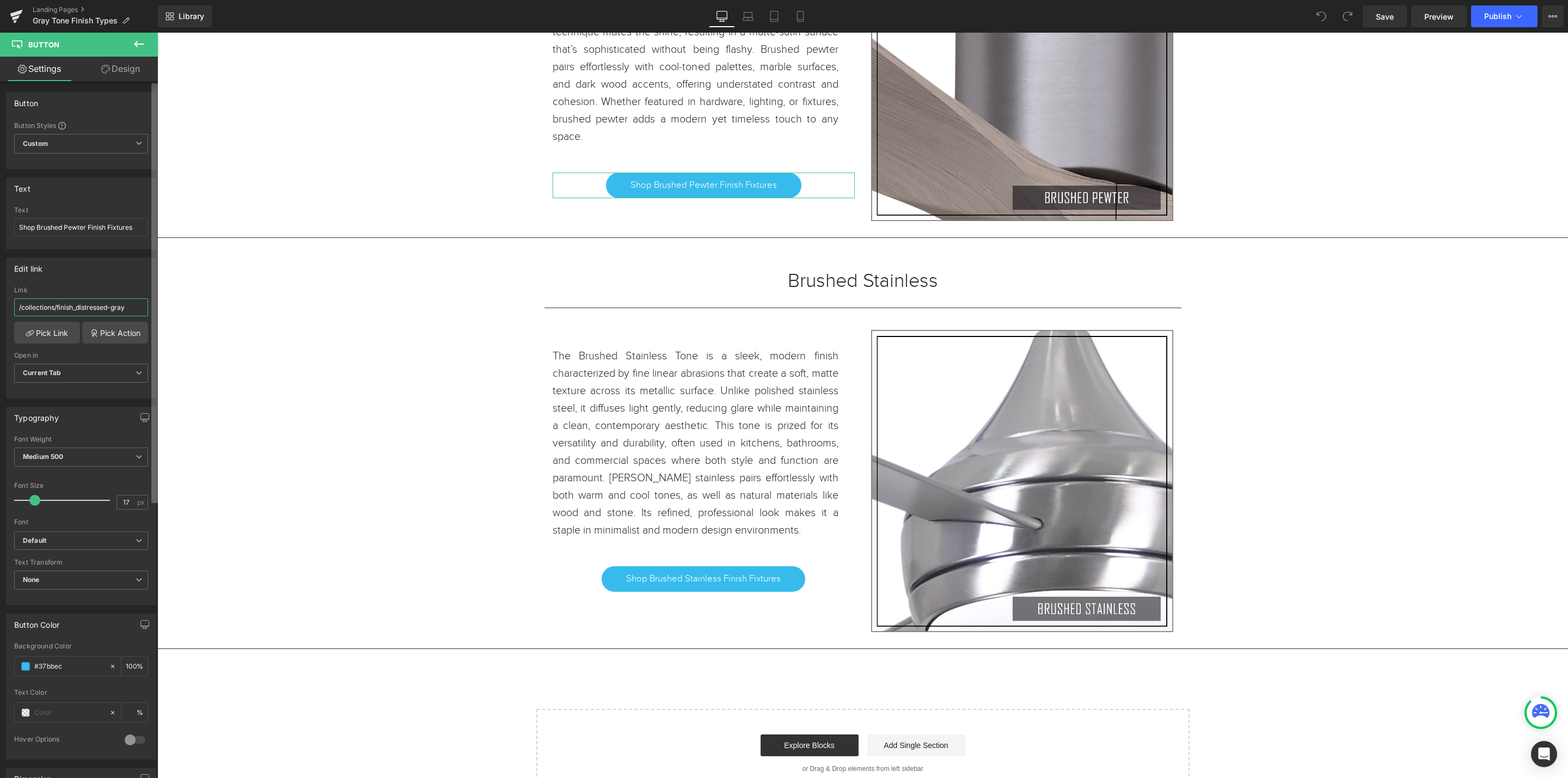
drag, startPoint x: 133, startPoint y: 309, endPoint x: 154, endPoint y: 312, distance: 21.2
click at [58, 312] on input "/collections/finish_distressed-gray" at bounding box center [80, 307] width 134 height 18
paste input "brushed-pewter"
type input "/collections/finish_brushed-pewter"
click at [1389, 19] on span "Save" at bounding box center [1385, 16] width 18 height 12
